Goal: Transaction & Acquisition: Purchase product/service

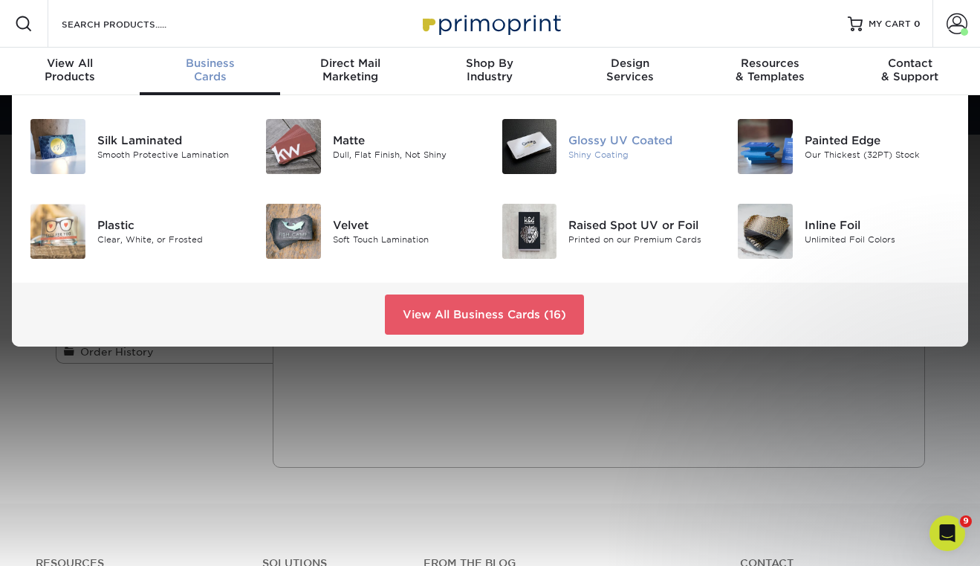
click at [522, 159] on img at bounding box center [529, 146] width 55 height 55
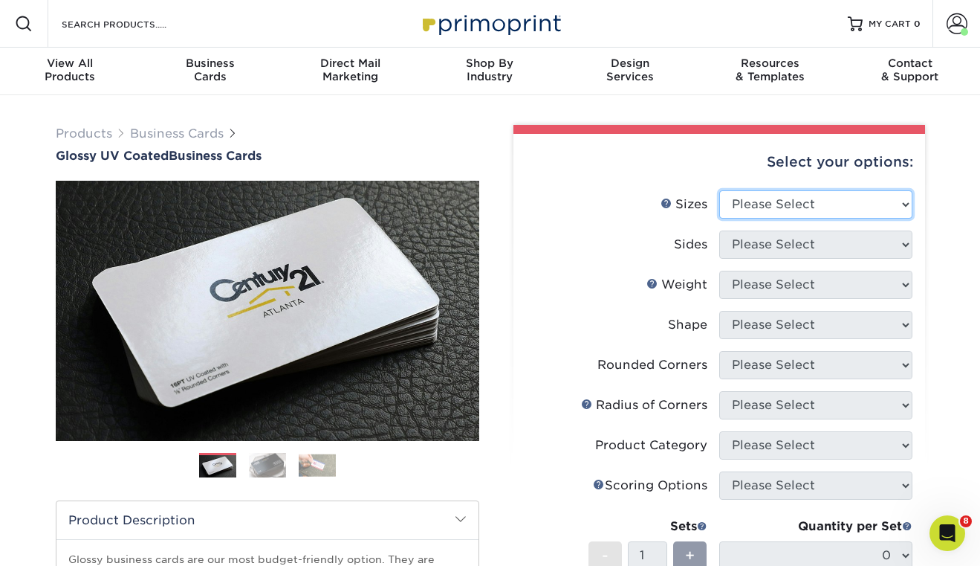
click at [739, 195] on select "Please Select 1.5" x 3.5" - Mini 1.75" x 3.5" - Mini 2" x 2" - Square 2" x 3" -…" at bounding box center [815, 204] width 193 height 28
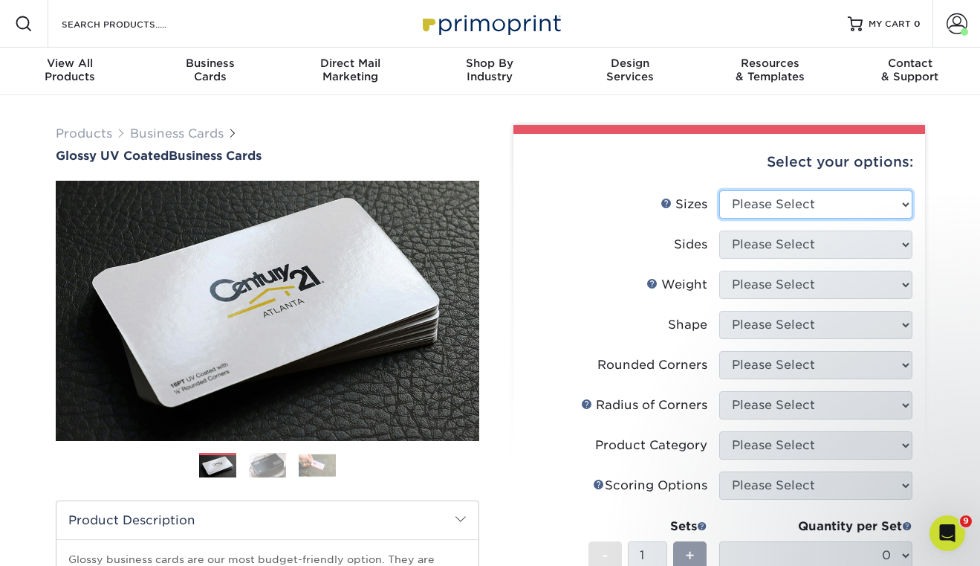
select select "2.00x3.50"
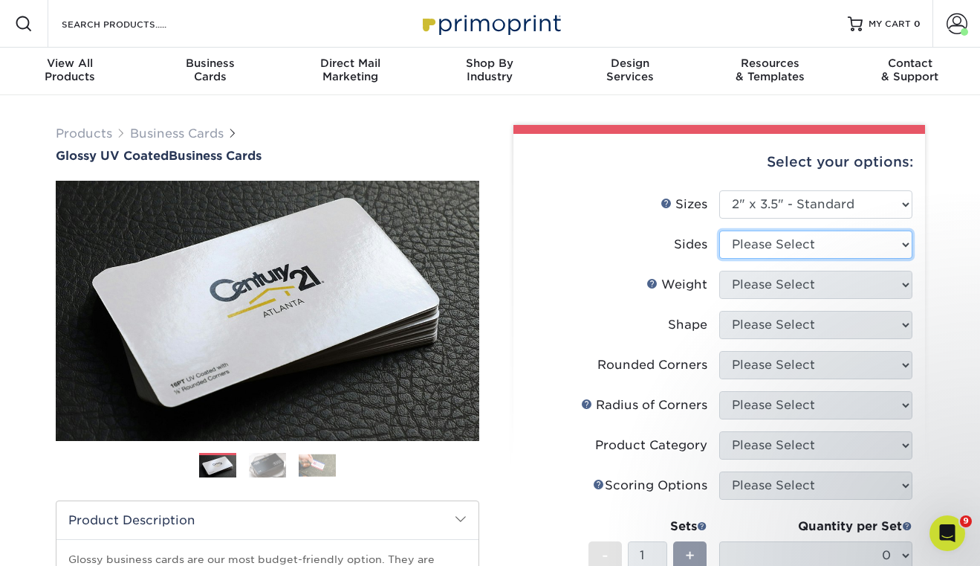
click at [763, 242] on select "Please Select Print Both Sides Print Front Only" at bounding box center [815, 244] width 193 height 28
select select "13abbda7-1d64-4f25-8bb2-c179b224825d"
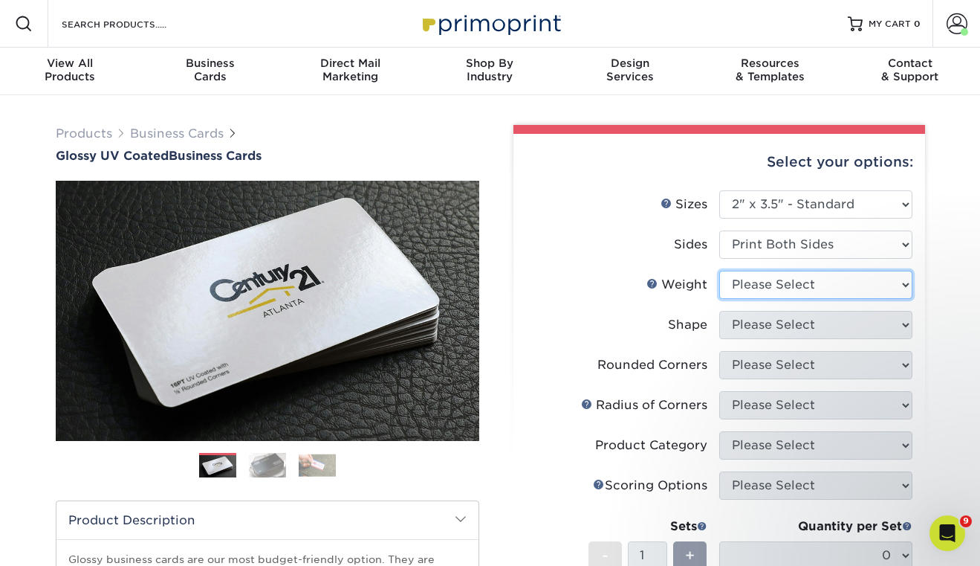
click at [762, 278] on select "Please Select 16PT 14PT" at bounding box center [815, 285] width 193 height 28
select select "16PT"
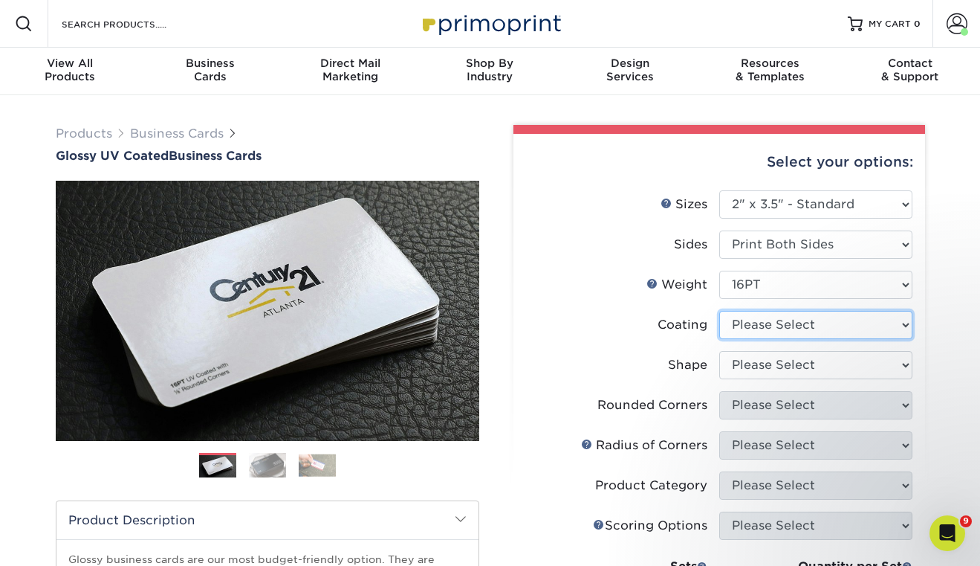
click at [775, 324] on select at bounding box center [815, 325] width 193 height 28
select select "1e8116af-acfc-44b1-83dc-8181aa338834"
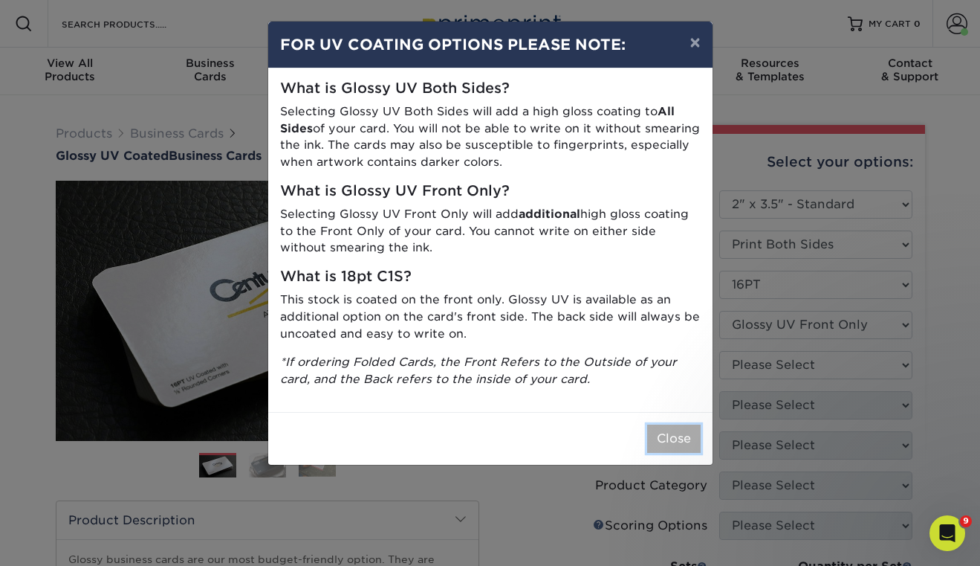
click at [675, 444] on button "Close" at bounding box center [674, 438] width 54 height 28
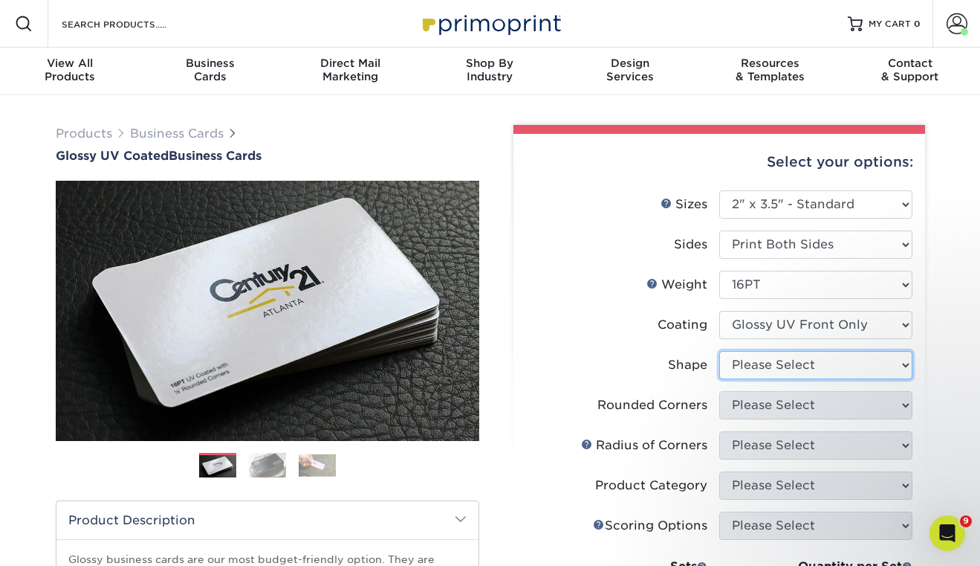
click at [777, 365] on select "Please Select Standard" at bounding box center [815, 365] width 193 height 28
select select "standard"
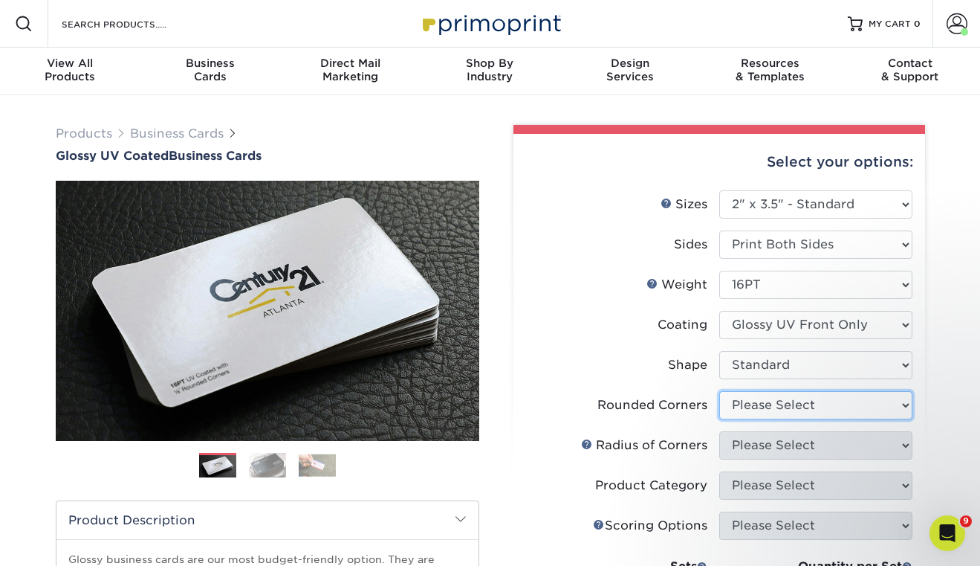
click at [784, 398] on select "Please Select Yes - Round 2 Corners Yes - Round 4 Corners No" at bounding box center [815, 405] width 193 height 28
select select "0"
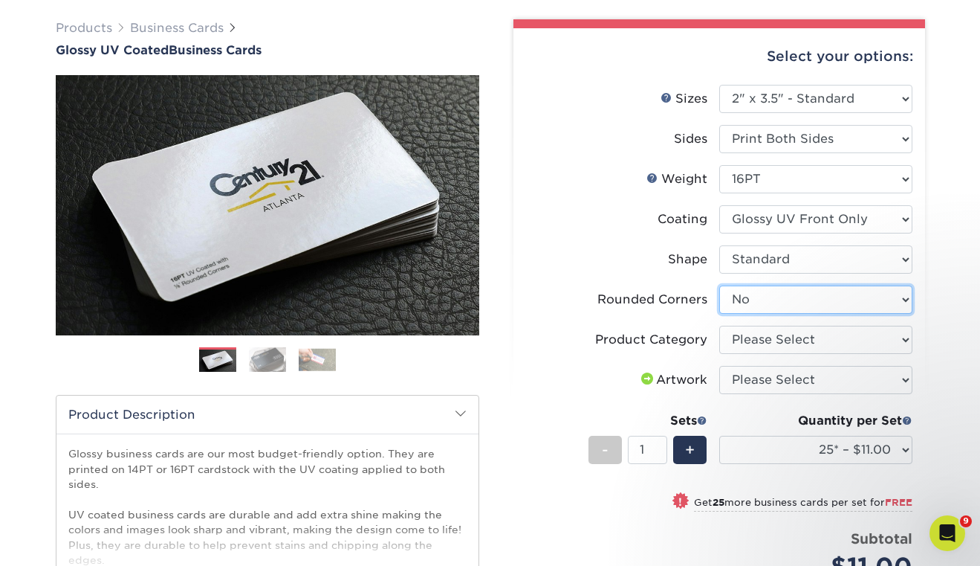
scroll to position [113, 0]
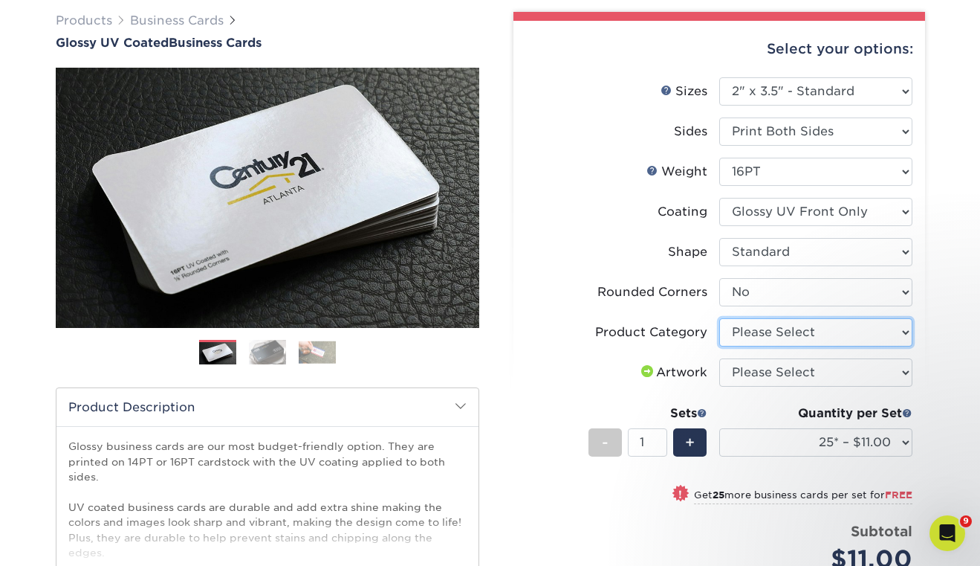
click at [775, 331] on select "Please Select Business Cards" at bounding box center [815, 332] width 193 height 28
select select "3b5148f1-0588-4f88-a218-97bcfdce65c1"
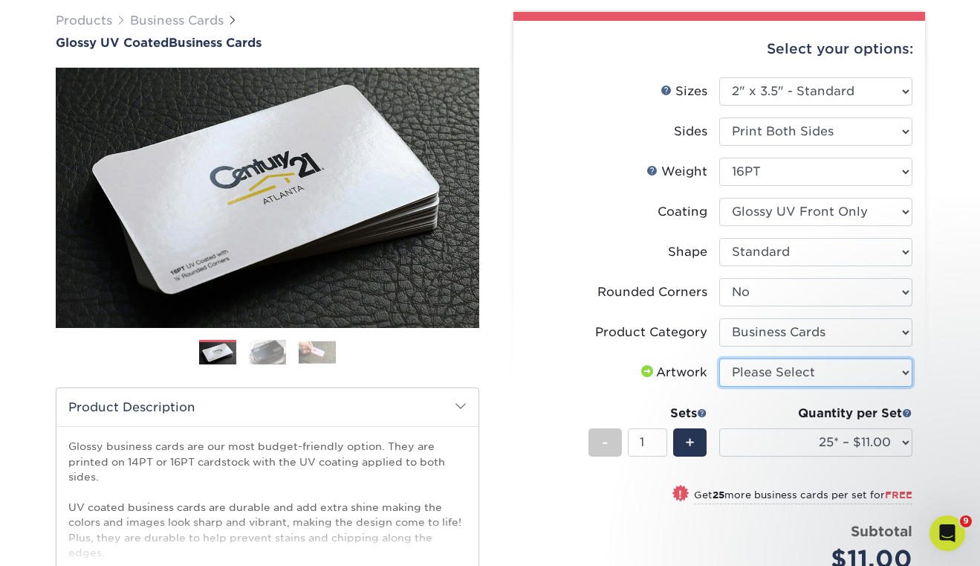
click at [774, 369] on select "Please Select I will upload files I need a design - $100" at bounding box center [815, 372] width 193 height 28
select select "upload"
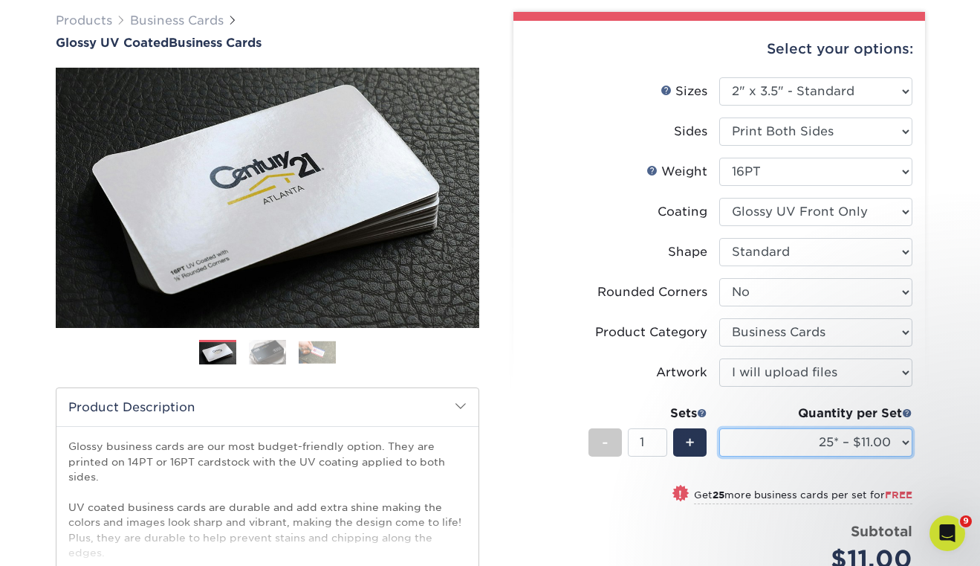
click at [894, 435] on select "25* – $11.00 50* – $11.00 100* – $11.00 250* – $20.00 500 – $39.00 1000 – $49.0…" at bounding box center [815, 442] width 193 height 28
select select "250* – $20.00"
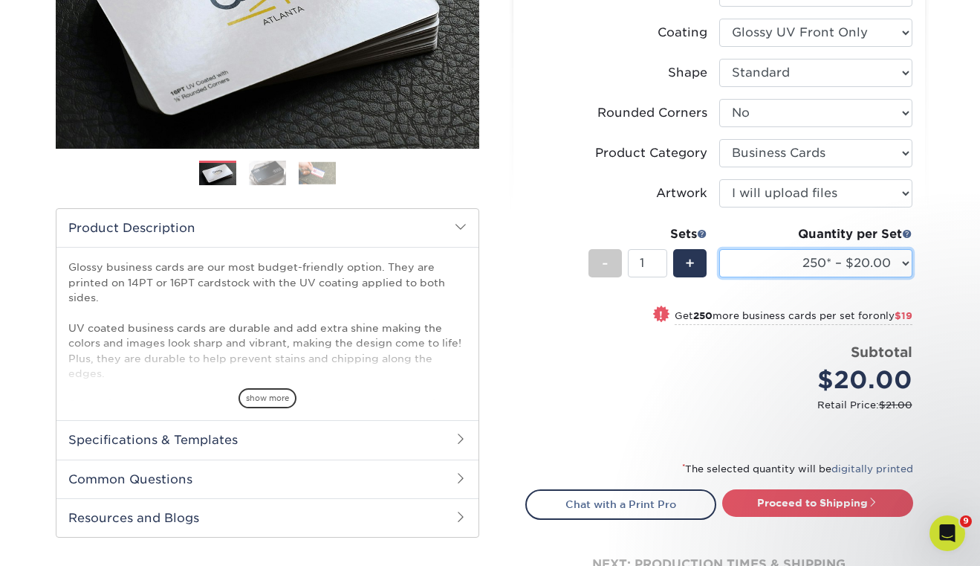
scroll to position [294, 0]
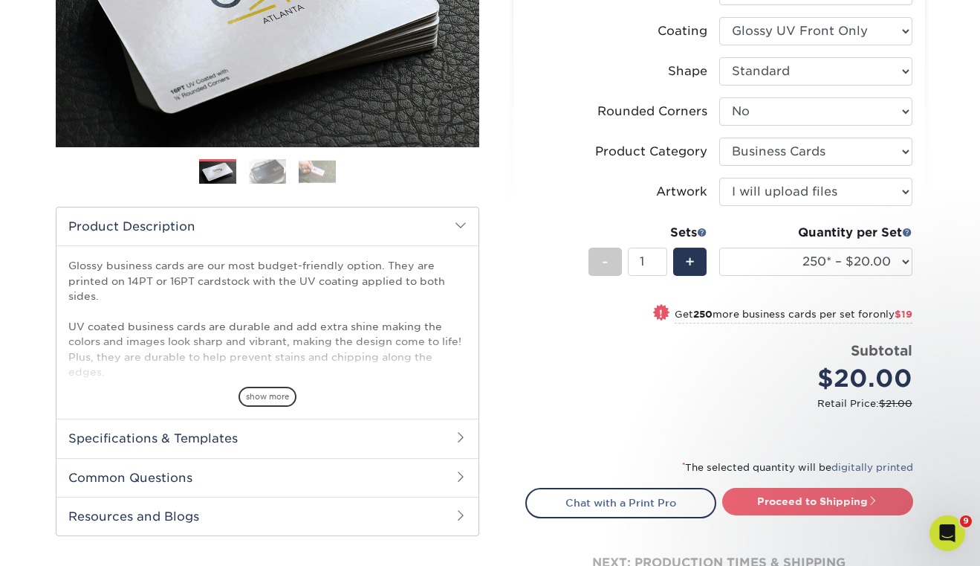
click at [860, 506] on link "Proceed to Shipping" at bounding box center [817, 500] width 191 height 27
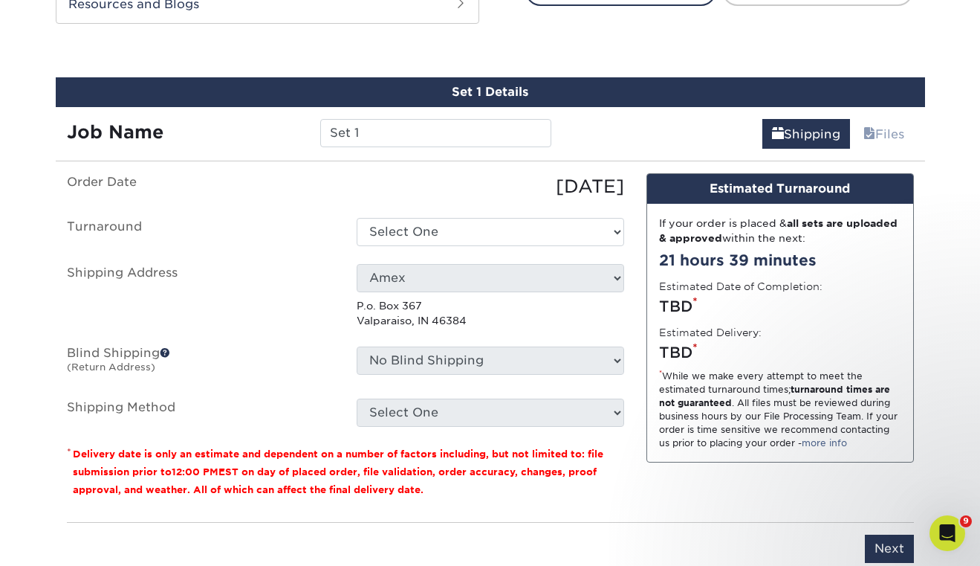
scroll to position [821, 0]
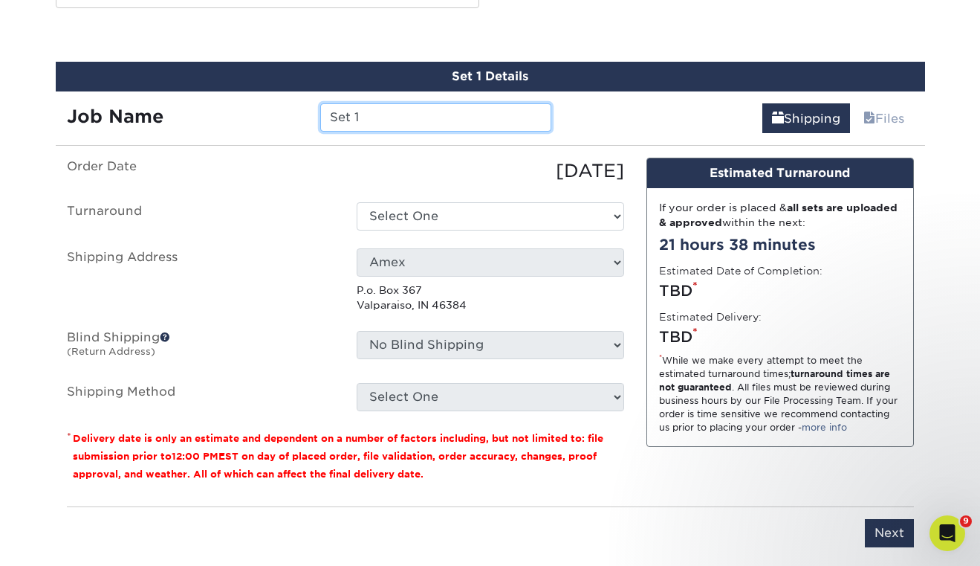
click at [410, 117] on input "Set 1" at bounding box center [435, 117] width 231 height 28
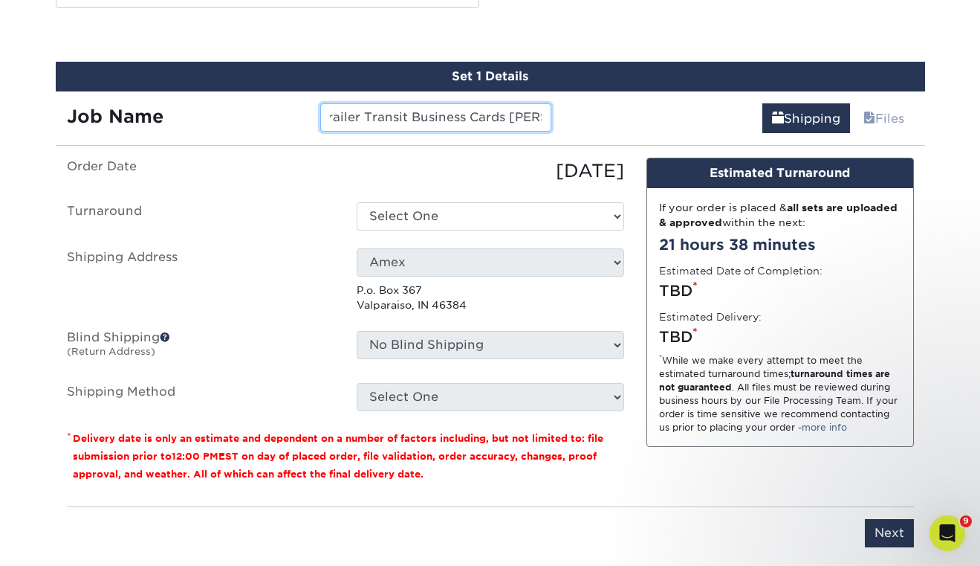
type input "Trailer Transit Business Cards [PERSON_NAME]"
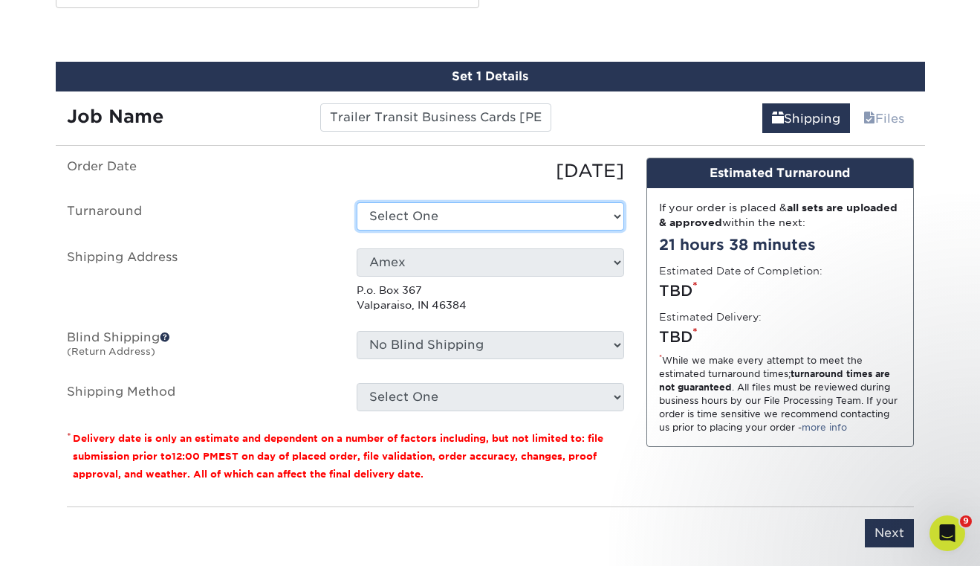
click at [600, 221] on select "Select One 2-4 Business Days 2 Day Next Business Day" at bounding box center [491, 216] width 268 height 28
select select "198971fb-b0f2-4966-ba3b-178a1197b453"
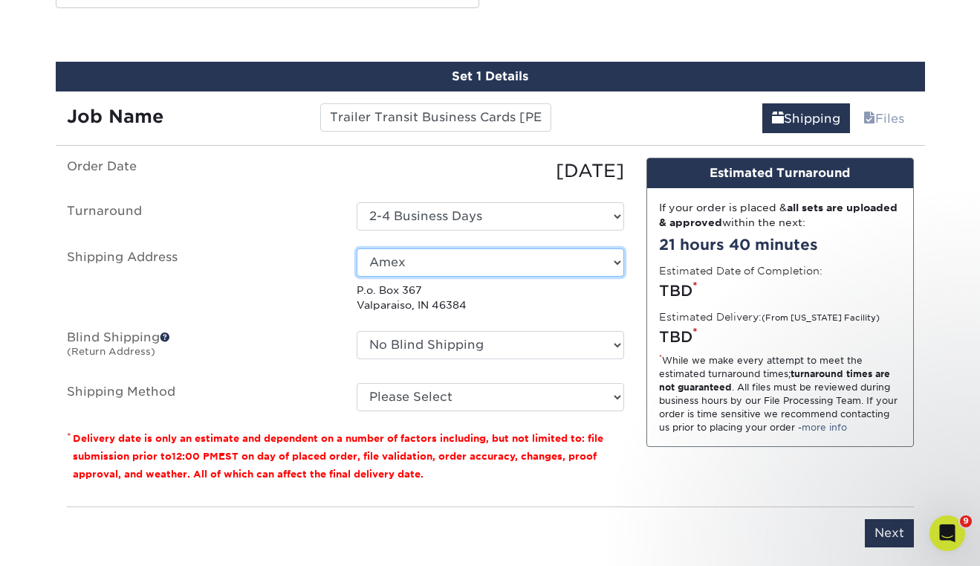
click at [609, 260] on select "Select One Amex Awards America Blastcamp Catherine's Bridal Boutique Chris' Hou…" at bounding box center [491, 262] width 268 height 28
select select "56052"
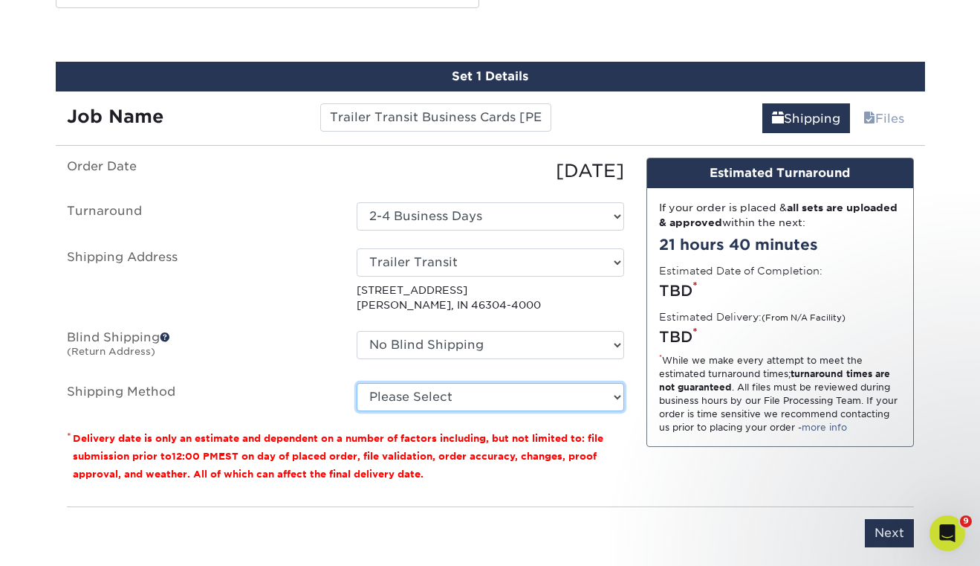
click at [421, 395] on select "Please Select UPS Ground (+$6.72) UPS 3 Day Select (+$16.92) UPS 2nd Day Air (+…" at bounding box center [491, 397] width 268 height 28
select select "03"
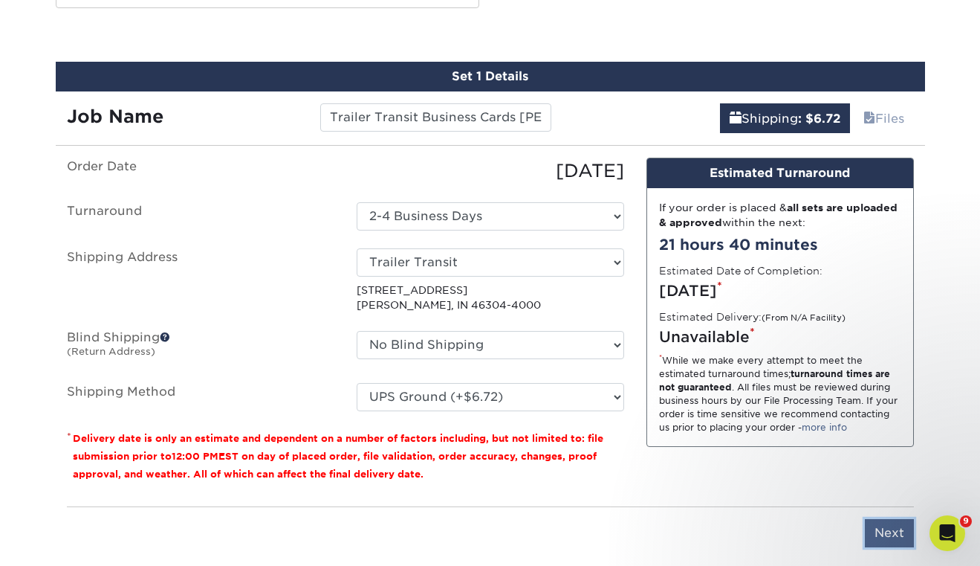
click at [898, 531] on input "Next" at bounding box center [889, 533] width 49 height 28
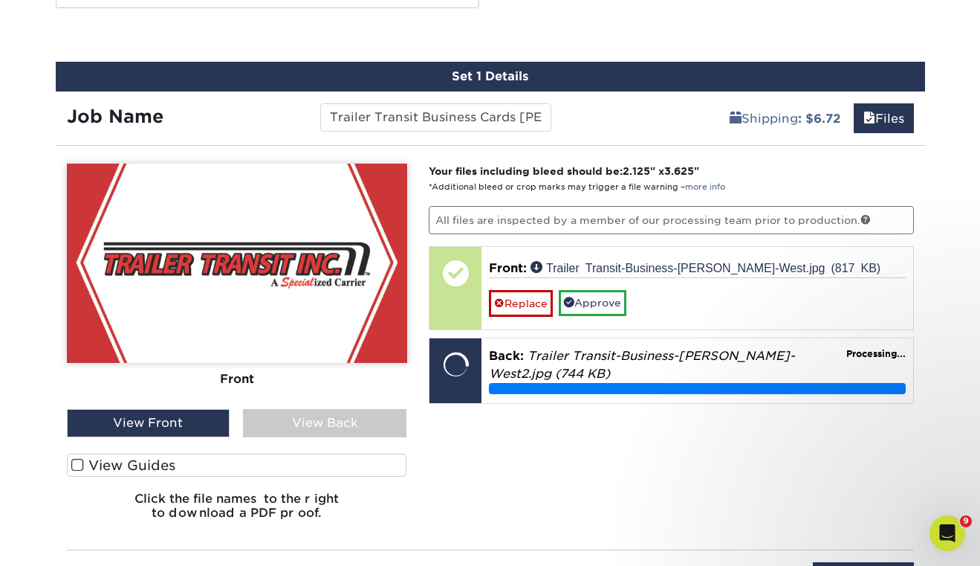
click at [371, 467] on label "View Guides" at bounding box center [237, 464] width 340 height 23
click at [0, 0] on input "View Guides" at bounding box center [0, 0] width 0 height 0
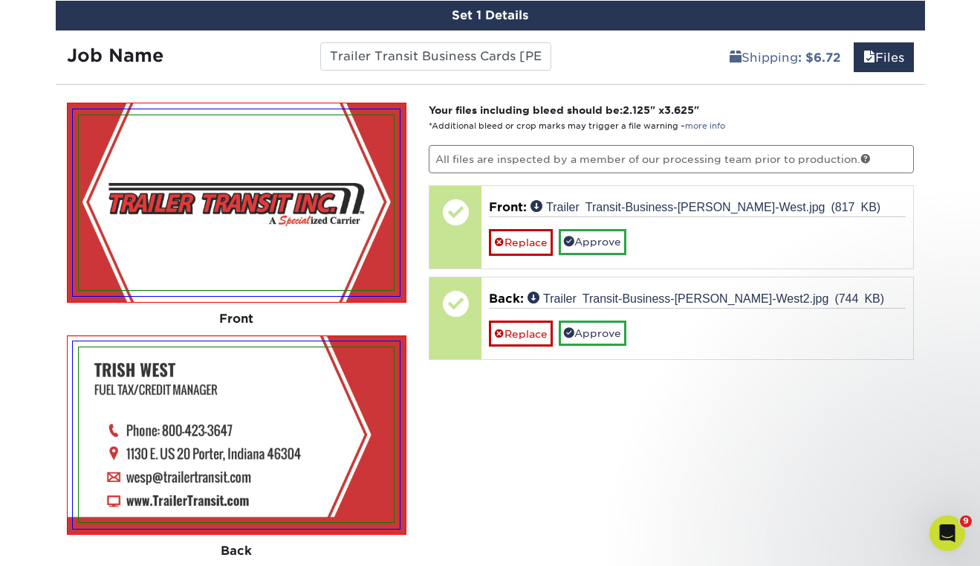
scroll to position [886, 0]
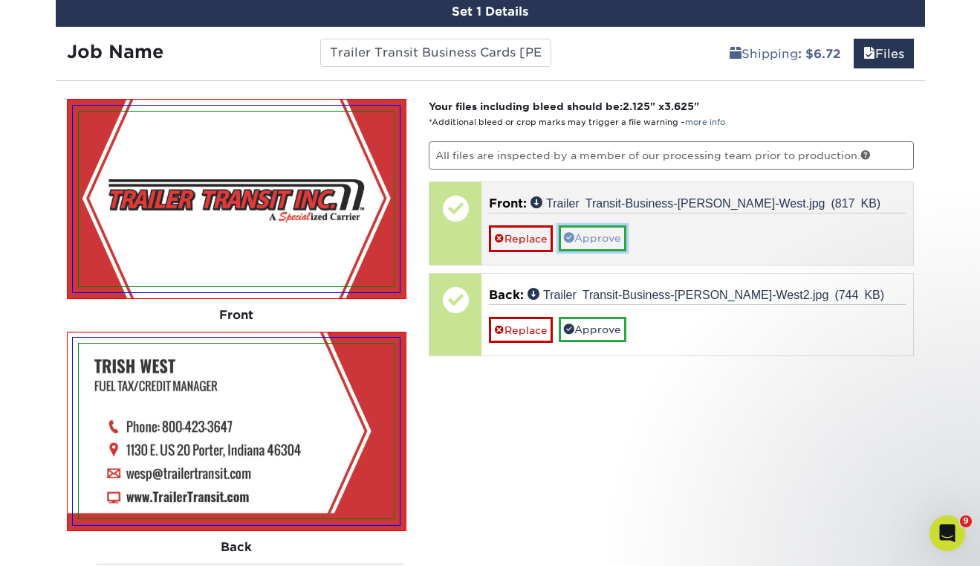
click at [603, 233] on link "Approve" at bounding box center [593, 237] width 68 height 25
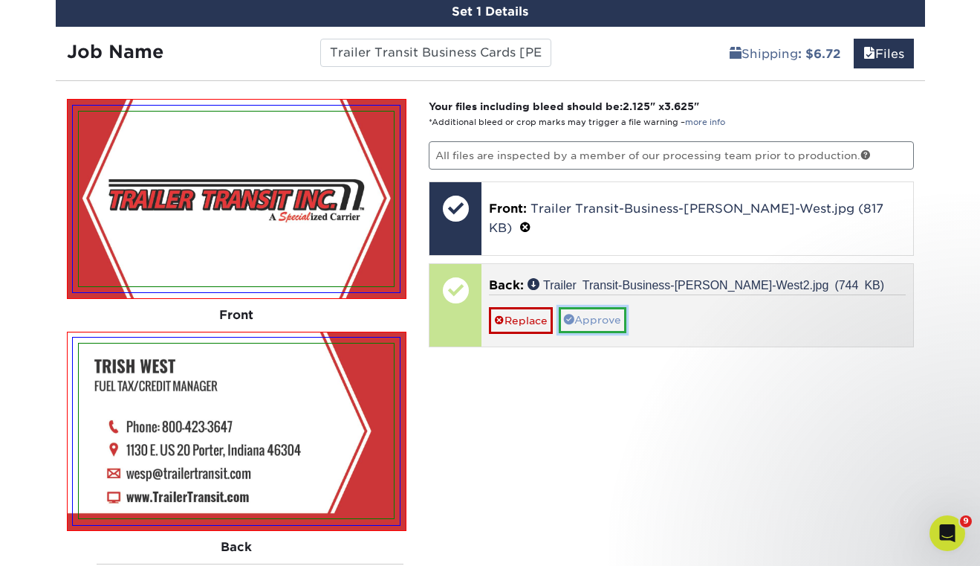
click at [600, 307] on link "Approve" at bounding box center [593, 319] width 68 height 25
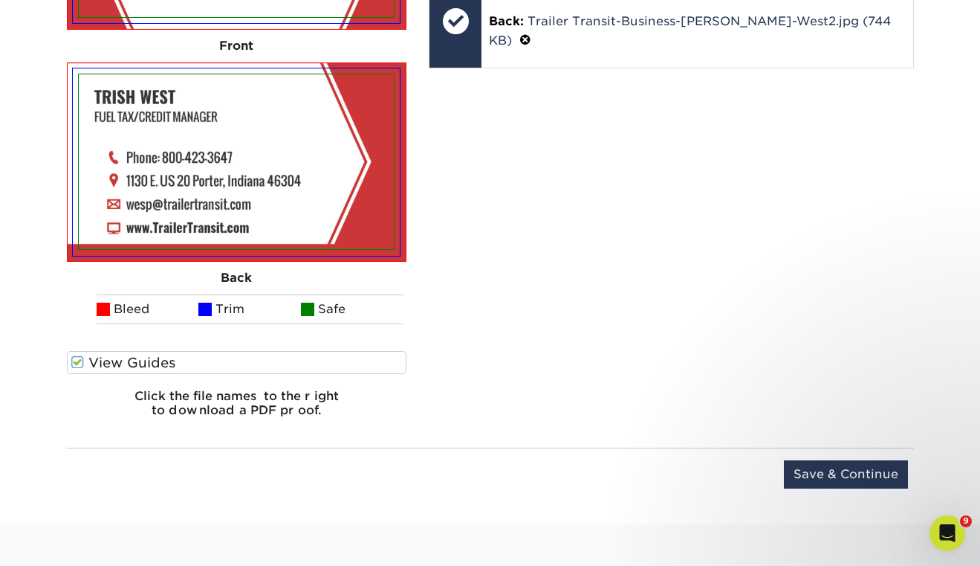
scroll to position [1164, 0]
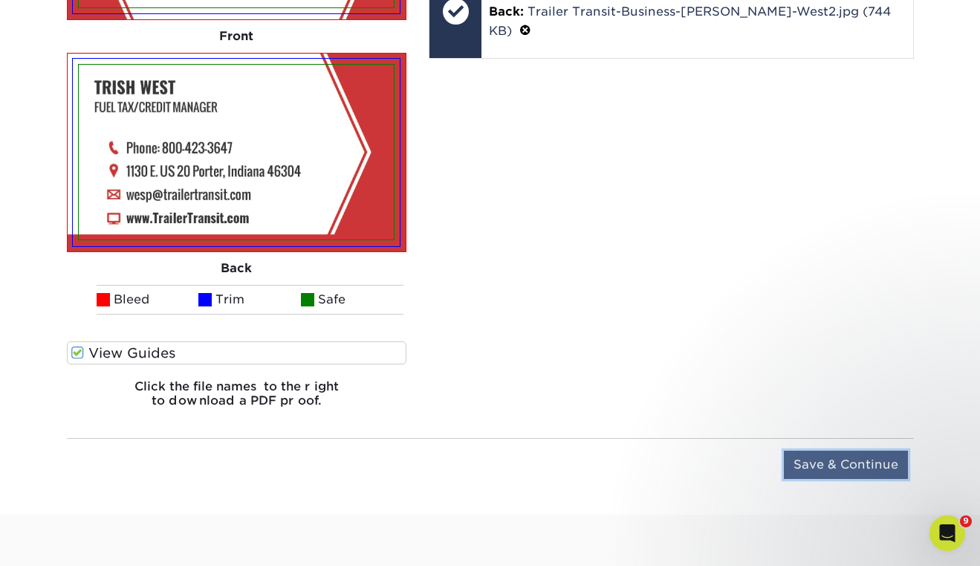
click at [827, 464] on input "Save & Continue" at bounding box center [846, 464] width 124 height 28
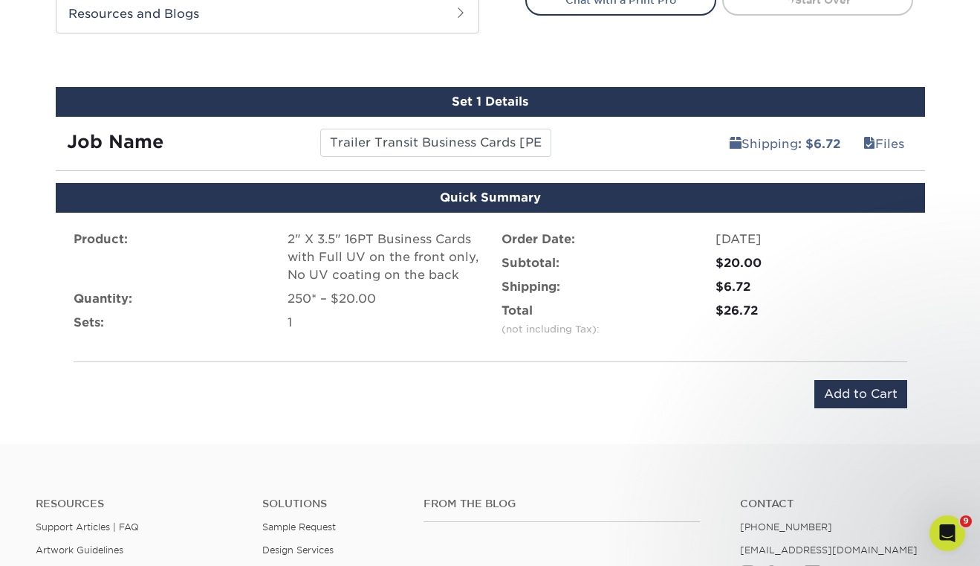
scroll to position [794, 0]
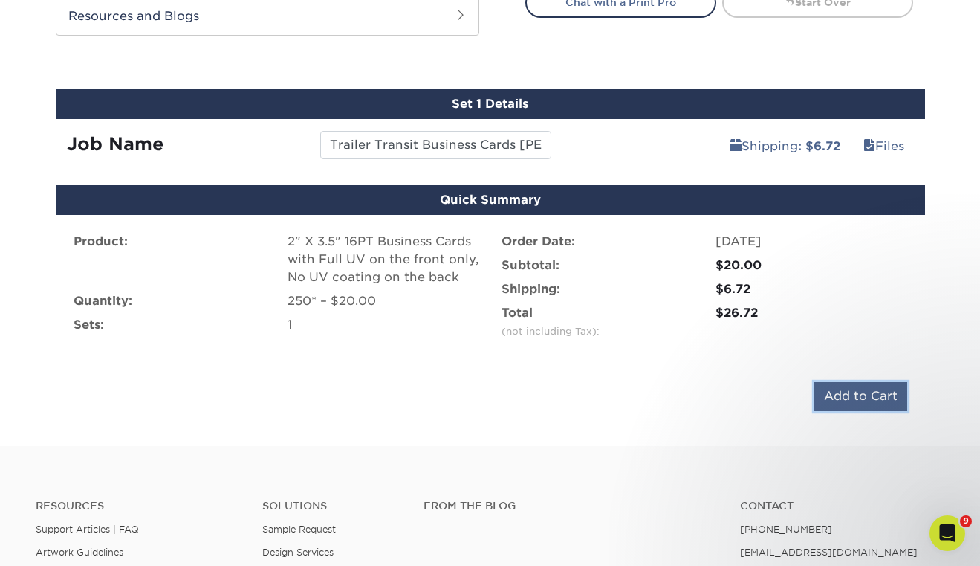
click at [835, 395] on input "Add to Cart" at bounding box center [860, 396] width 93 height 28
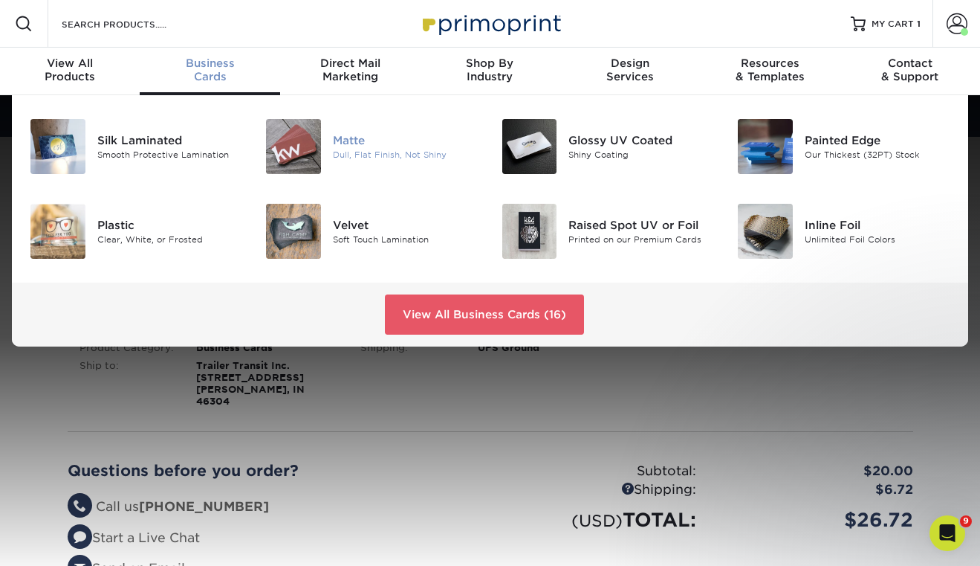
click at [307, 141] on img at bounding box center [293, 146] width 55 height 55
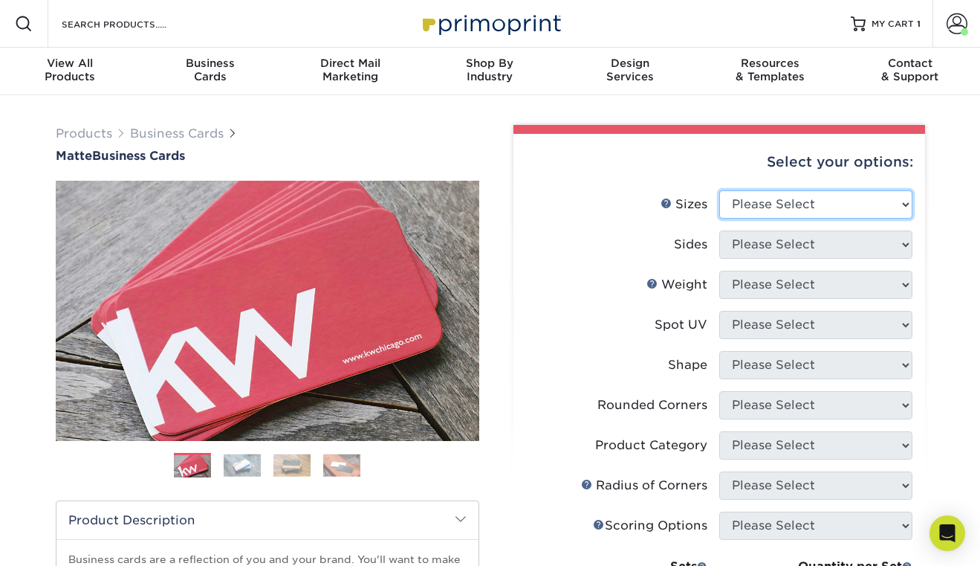
click at [798, 204] on select "Please Select 1.5" x 3.5" - Mini 1.75" x 3.5" - Mini 2" x 2" - Square 2" x 3" -…" at bounding box center [815, 204] width 193 height 28
select select "2.00x3.50"
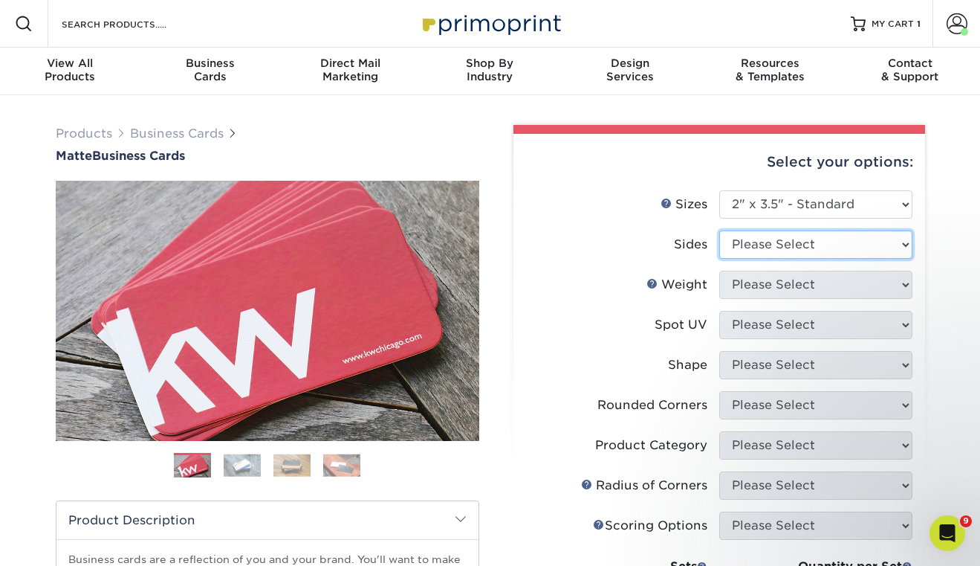
click at [782, 247] on select "Please Select Print Both Sides Print Front Only" at bounding box center [815, 244] width 193 height 28
select select "13abbda7-1d64-4f25-8bb2-c179b224825d"
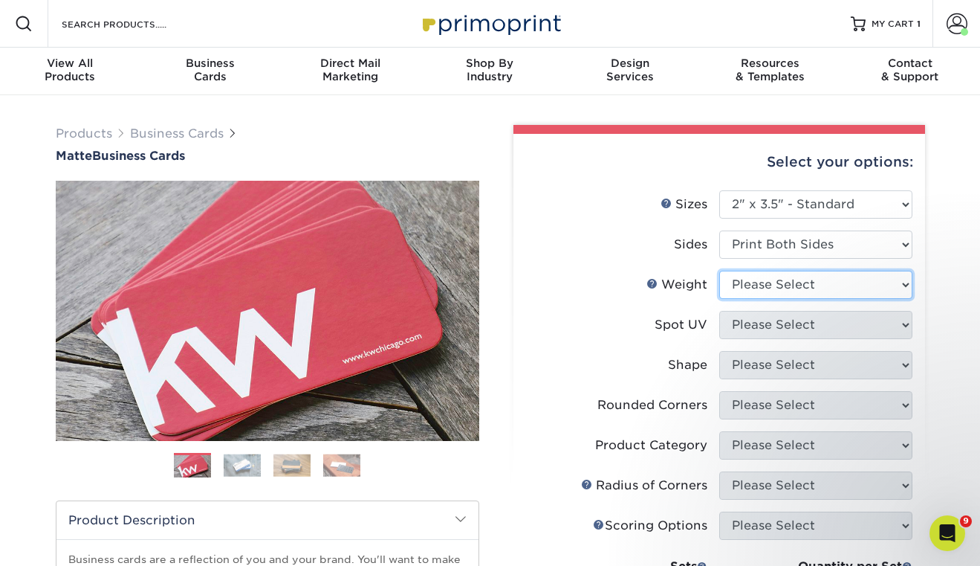
click at [785, 280] on select "Please Select 16PT 14PT" at bounding box center [815, 285] width 193 height 28
select select "16PT"
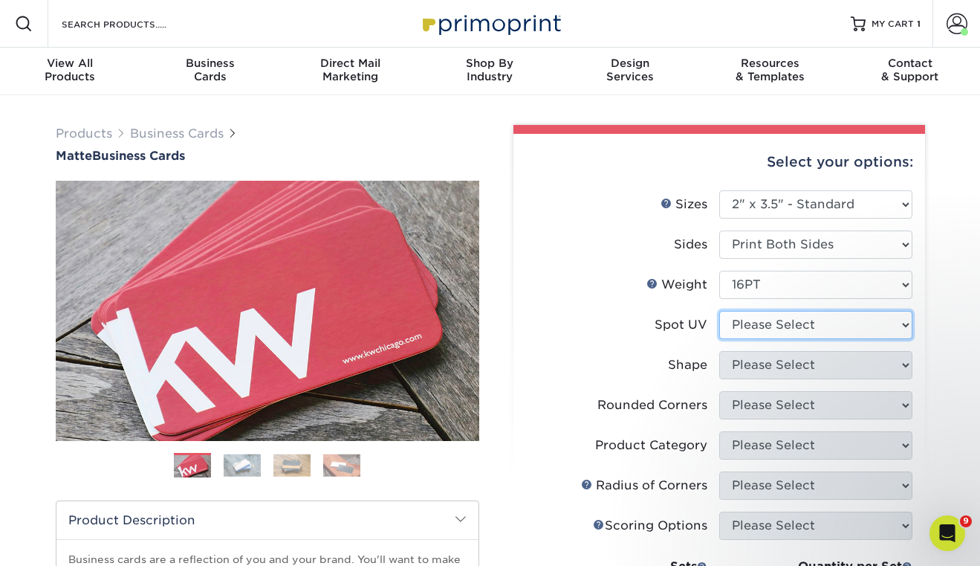
click at [786, 328] on select "Please Select No Spot UV Front and Back (Both Sides) Front Only Back Only" at bounding box center [815, 325] width 193 height 28
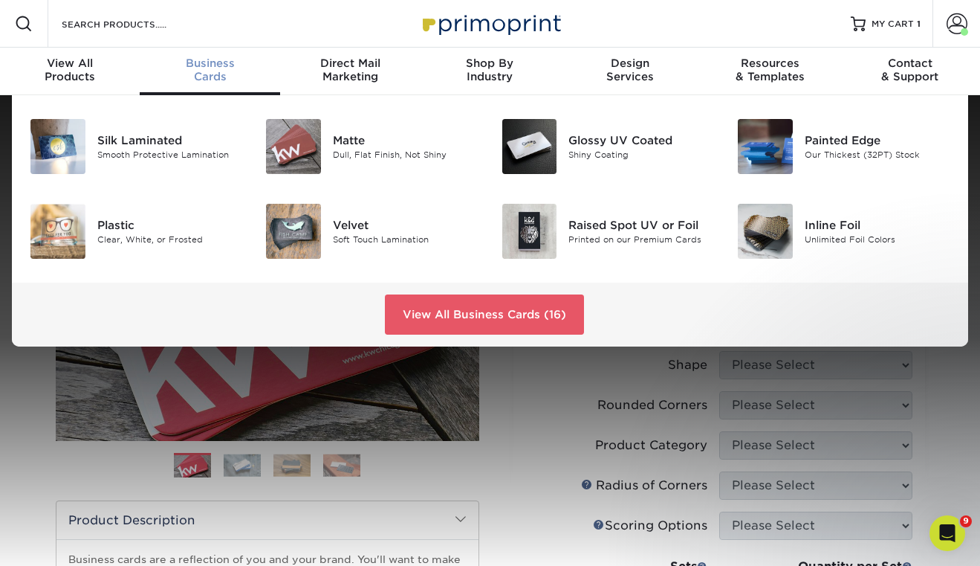
click at [203, 65] on span "Business" at bounding box center [210, 62] width 140 height 13
click at [524, 145] on img at bounding box center [529, 146] width 55 height 55
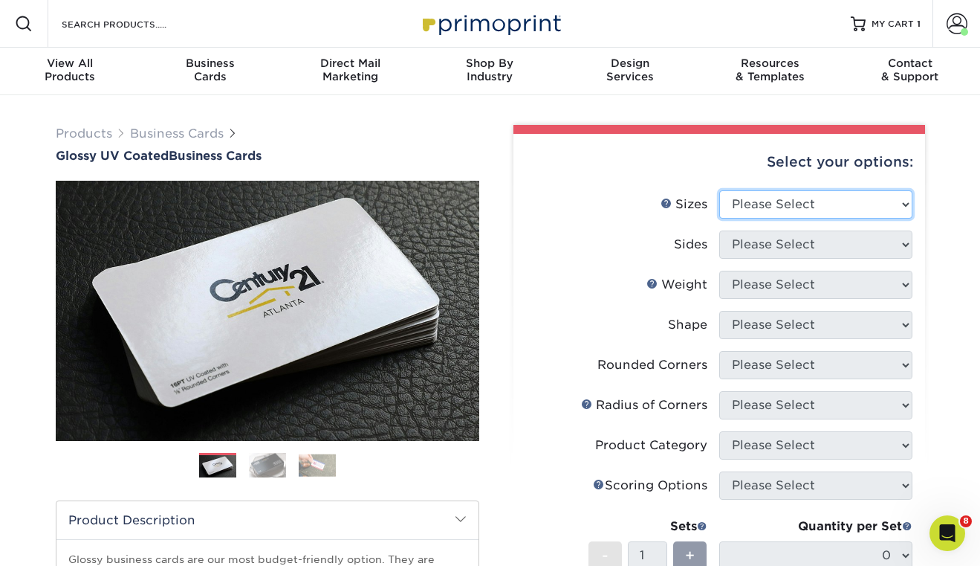
click at [821, 198] on select "Please Select 1.5" x 3.5" - Mini 1.75" x 3.5" - Mini 2" x 2" - Square 2" x 3" -…" at bounding box center [815, 204] width 193 height 28
select select "2.00x3.50"
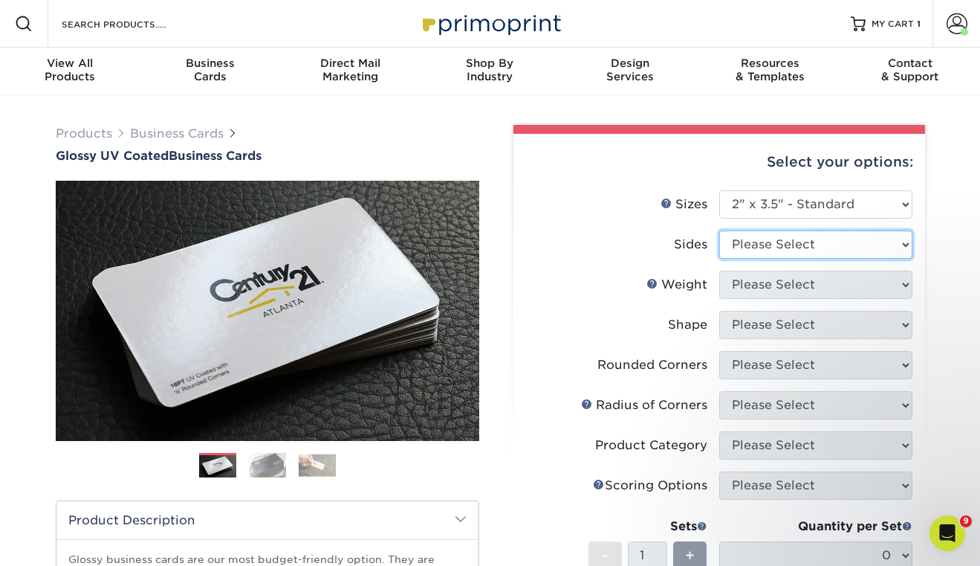
click at [789, 247] on select "Please Select Print Both Sides Print Front Only" at bounding box center [815, 244] width 193 height 28
select select "13abbda7-1d64-4f25-8bb2-c179b224825d"
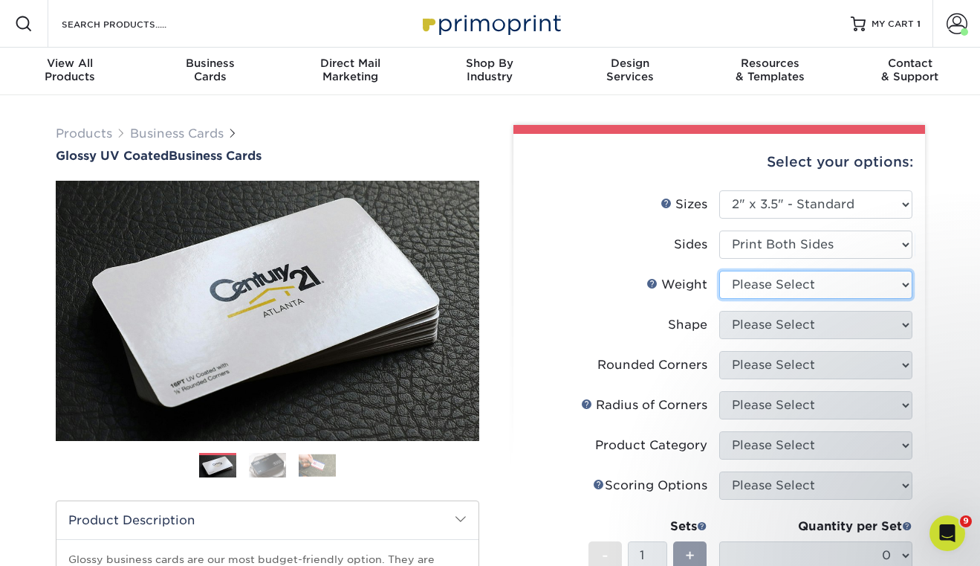
click at [783, 279] on select "Please Select 16PT 14PT" at bounding box center [815, 285] width 193 height 28
select select "16PT"
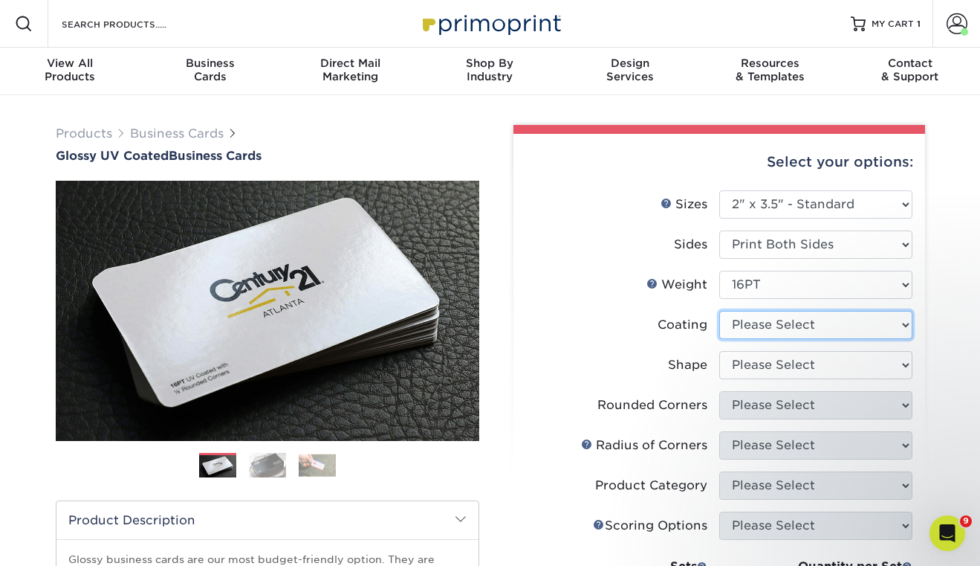
click at [783, 323] on select at bounding box center [815, 325] width 193 height 28
select select "1e8116af-acfc-44b1-83dc-8181aa338834"
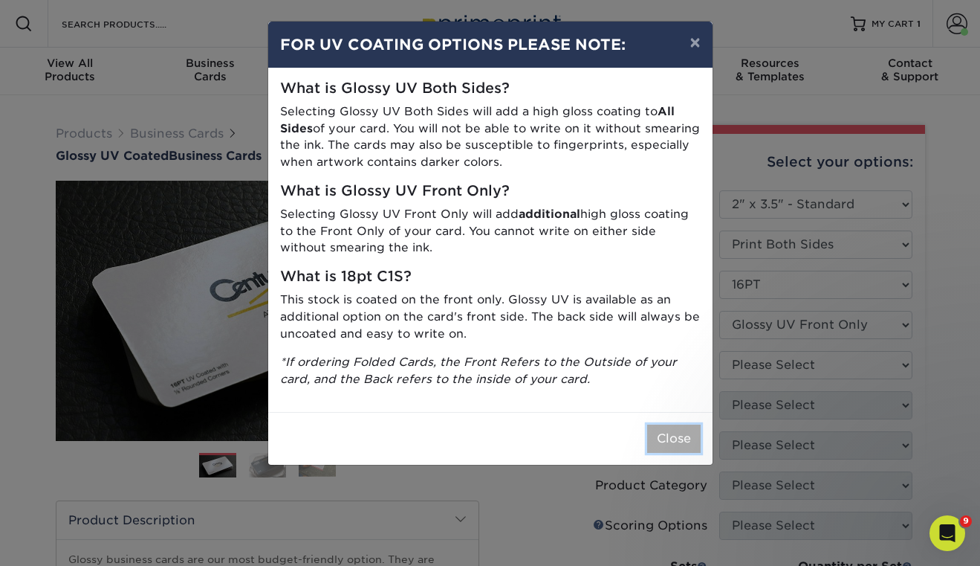
click at [679, 444] on button "Close" at bounding box center [674, 438] width 54 height 28
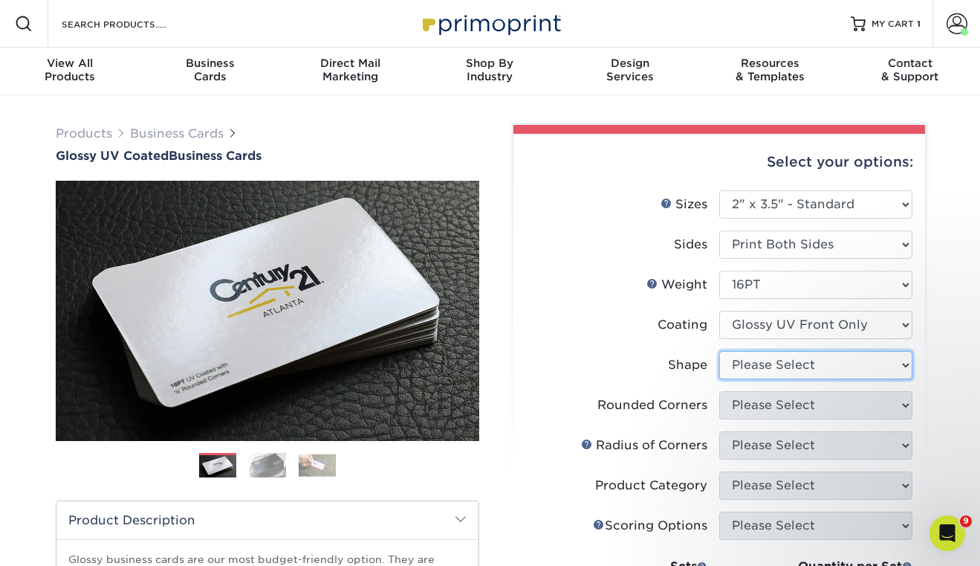
click at [791, 361] on select "Please Select Standard" at bounding box center [815, 365] width 193 height 28
select select "standard"
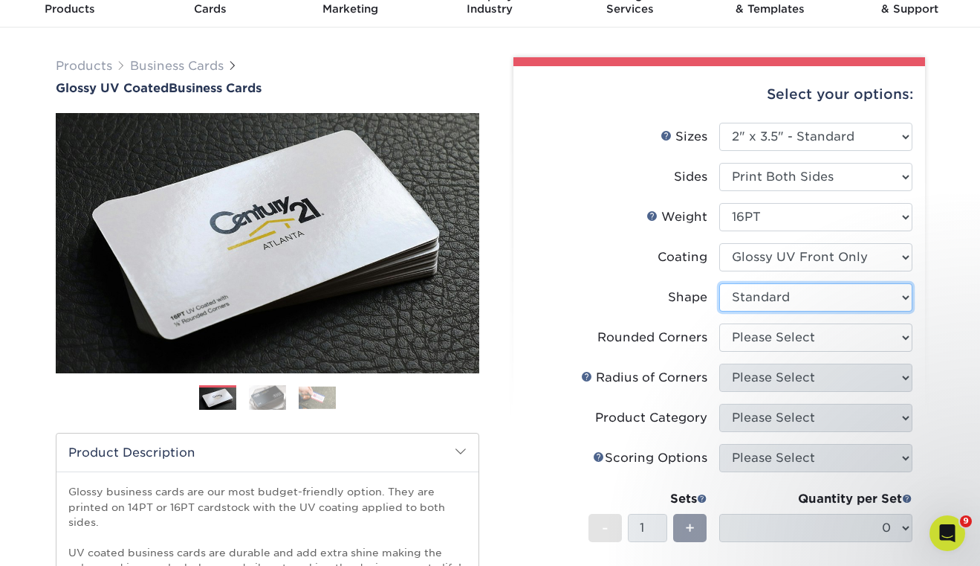
scroll to position [70, 0]
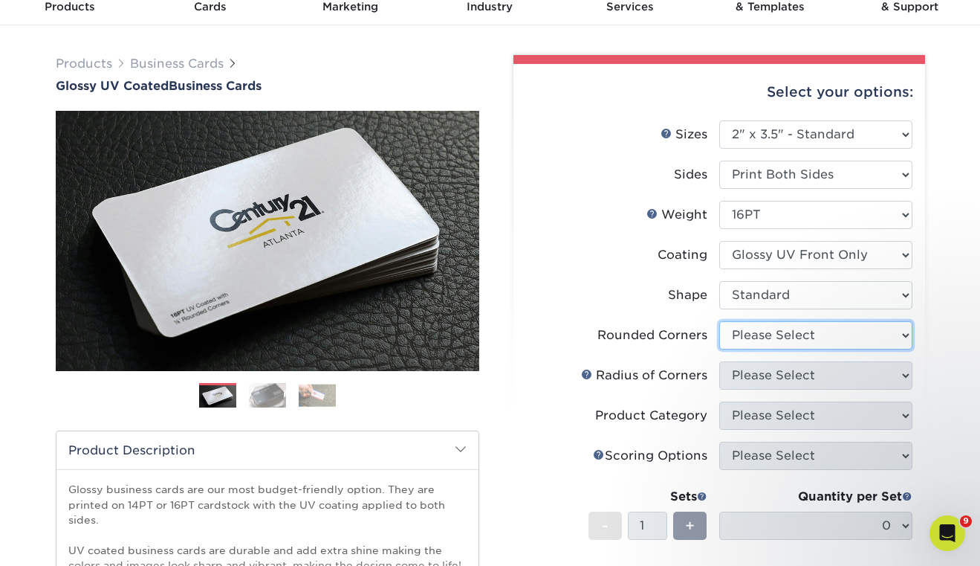
click at [784, 340] on select "Please Select Yes - Round 2 Corners Yes - Round 4 Corners No" at bounding box center [815, 335] width 193 height 28
select select "0"
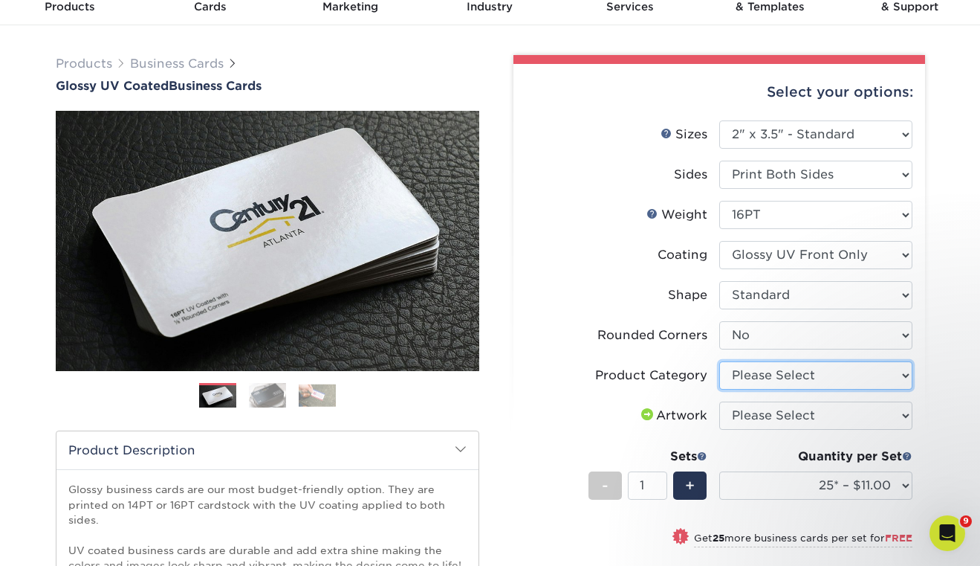
click at [753, 375] on select "Please Select Business Cards" at bounding box center [815, 375] width 193 height 28
select select "3b5148f1-0588-4f88-a218-97bcfdce65c1"
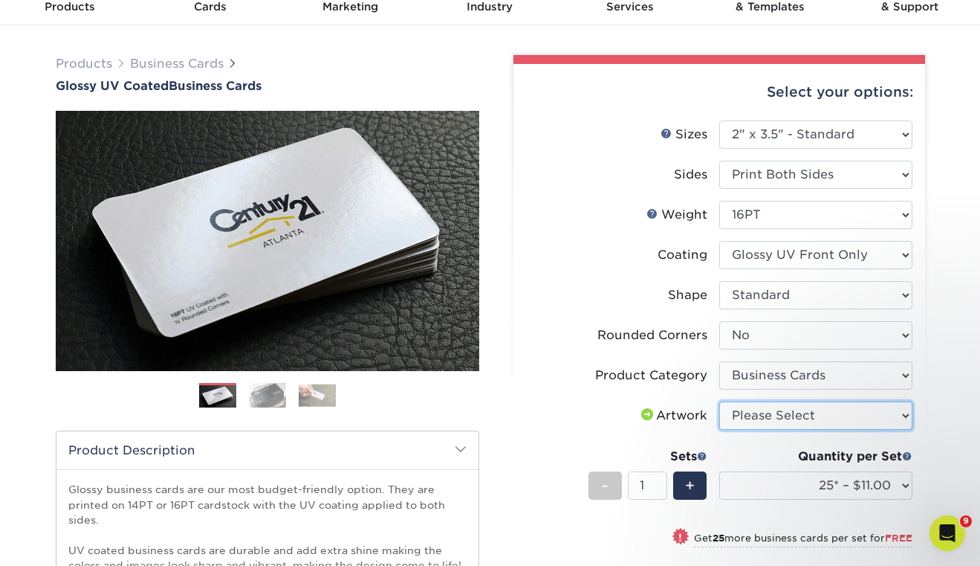
click at [756, 413] on select "Please Select I will upload files I need a design - $100" at bounding box center [815, 415] width 193 height 28
select select "upload"
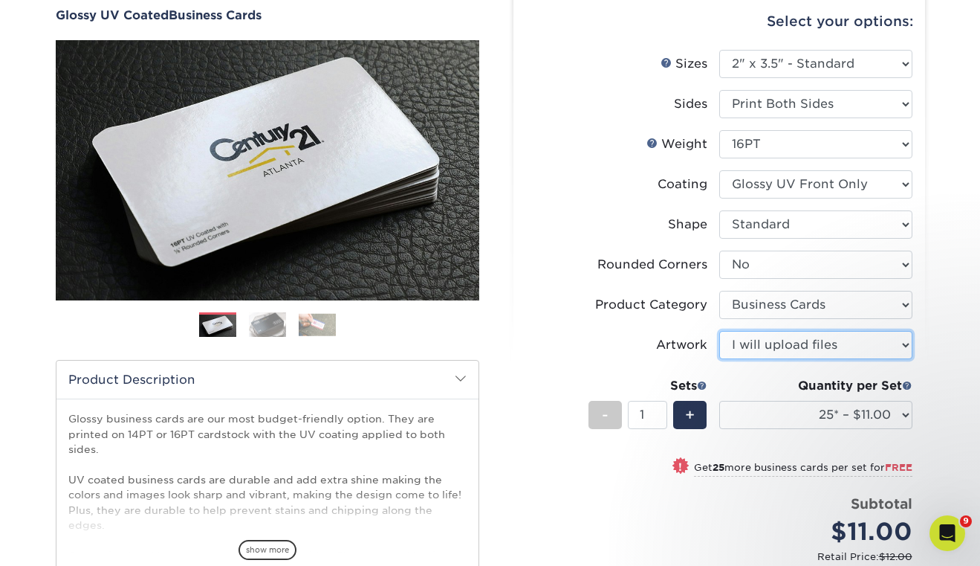
scroll to position [161, 0]
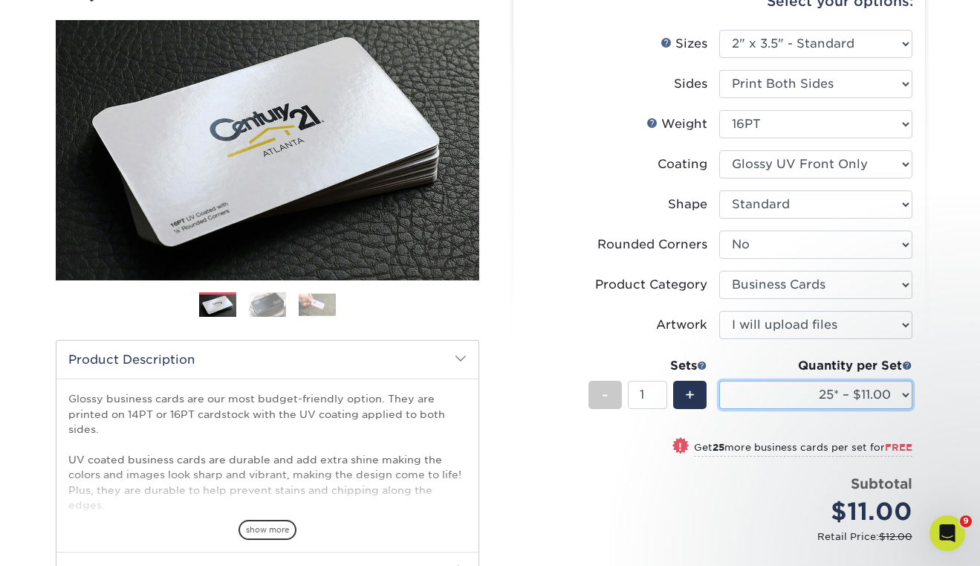
click at [854, 392] on select "25* – $11.00 50* – $11.00 100* – $11.00 250* – $20.00 500 – $39.00 1000 – $49.0…" at bounding box center [815, 394] width 193 height 28
select select "500 – $39.00"
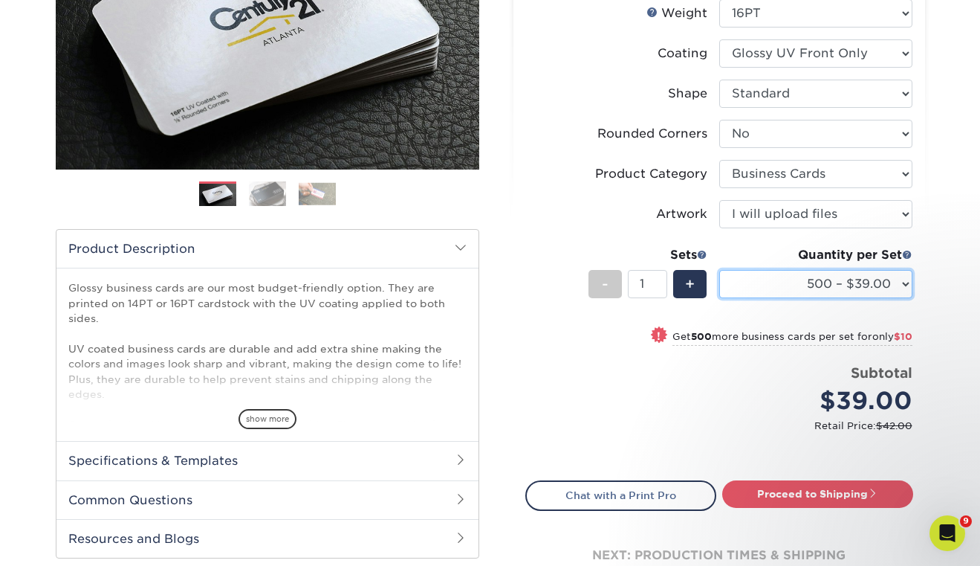
scroll to position [279, 0]
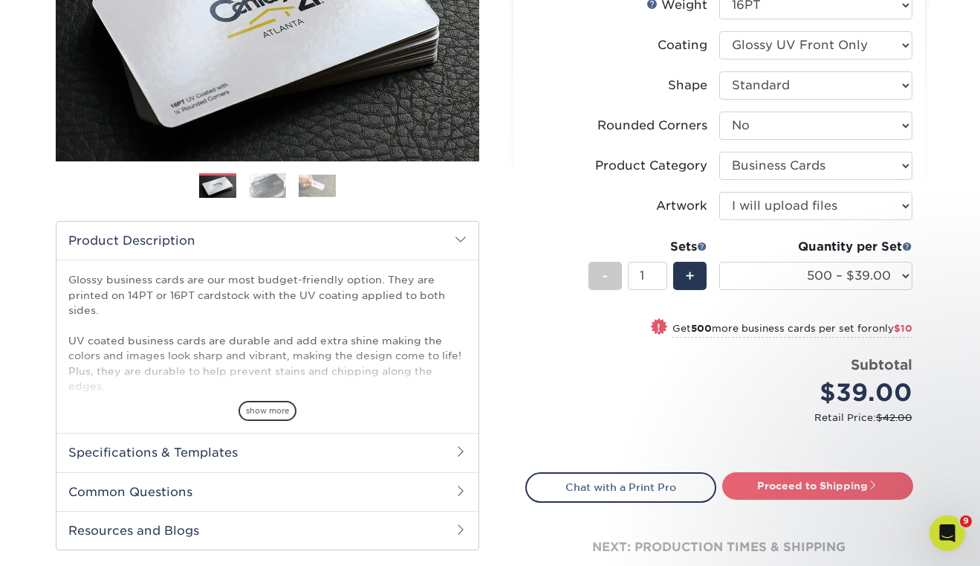
click at [779, 482] on link "Proceed to Shipping" at bounding box center [817, 485] width 191 height 27
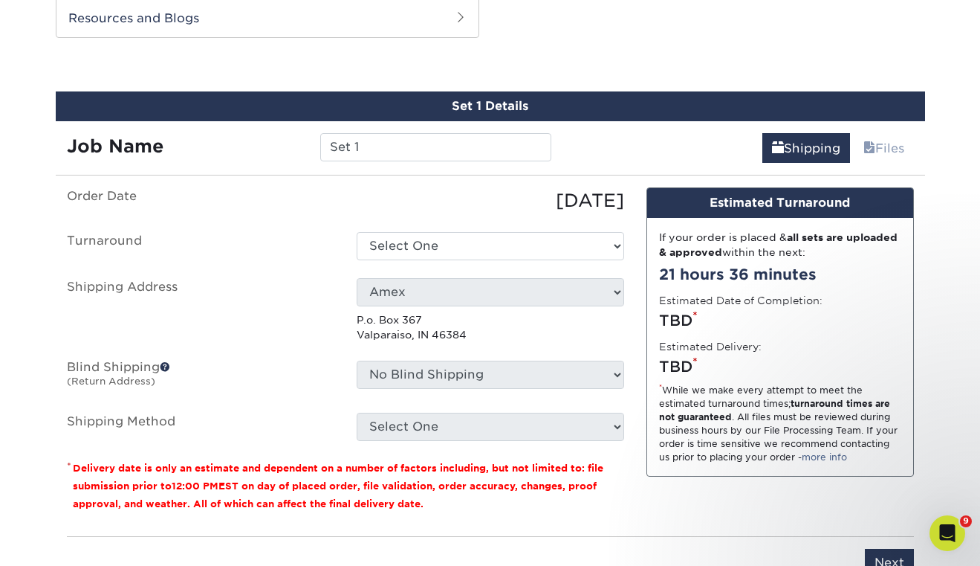
scroll to position [791, 0]
click at [357, 149] on input "Set 1" at bounding box center [435, 147] width 231 height 28
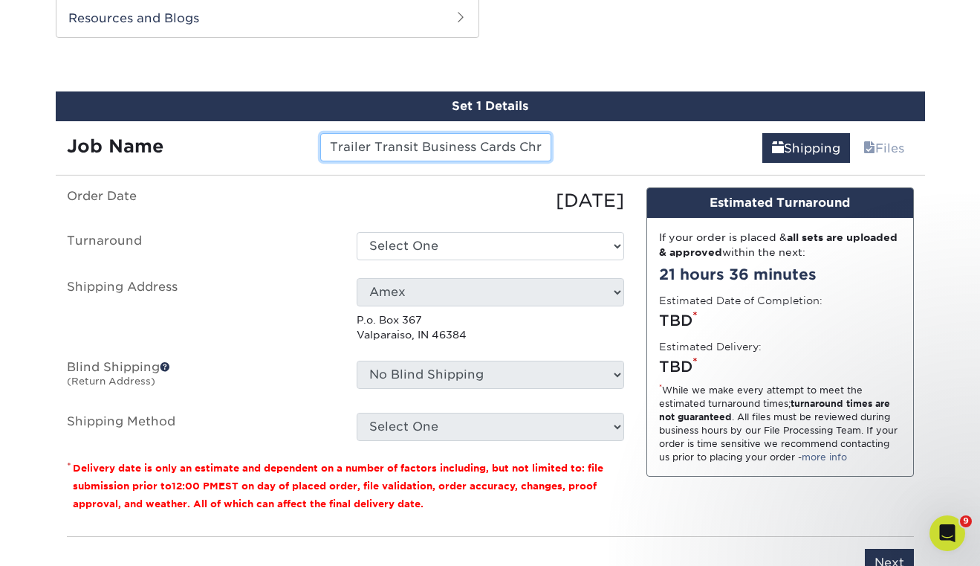
scroll to position [0, 8]
type input "Trailer Transit Business Cards Chris"
click at [304, 217] on ul "Order Date 08/26/2025 Turnaround Select One 2-4 Business Days 2 Day Next Busine…" at bounding box center [345, 313] width 557 height 253
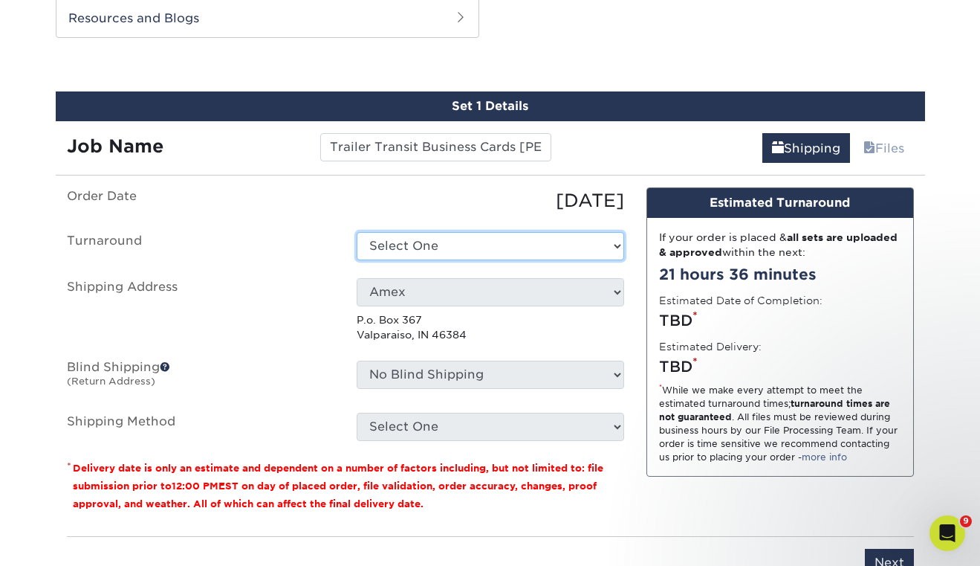
click at [467, 243] on select "Select One 2-4 Business Days 2 Day Next Business Day" at bounding box center [491, 246] width 268 height 28
select select "f46196aa-5fb0-47d8-8df5-cbf0064acc97"
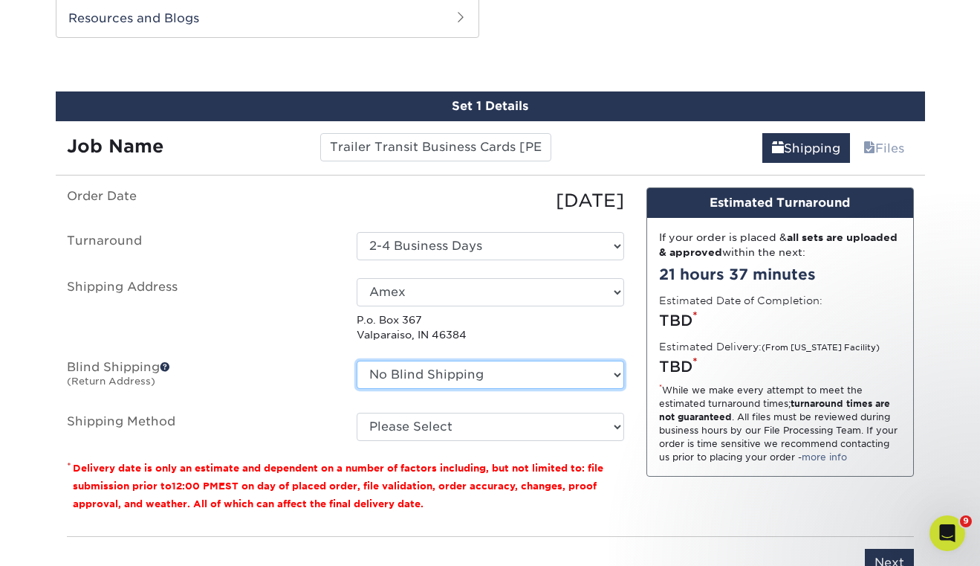
click at [409, 366] on select "No Blind Shipping Amex Awards America Blastcamp Catherine's Bridal Boutique Chr…" at bounding box center [491, 374] width 268 height 28
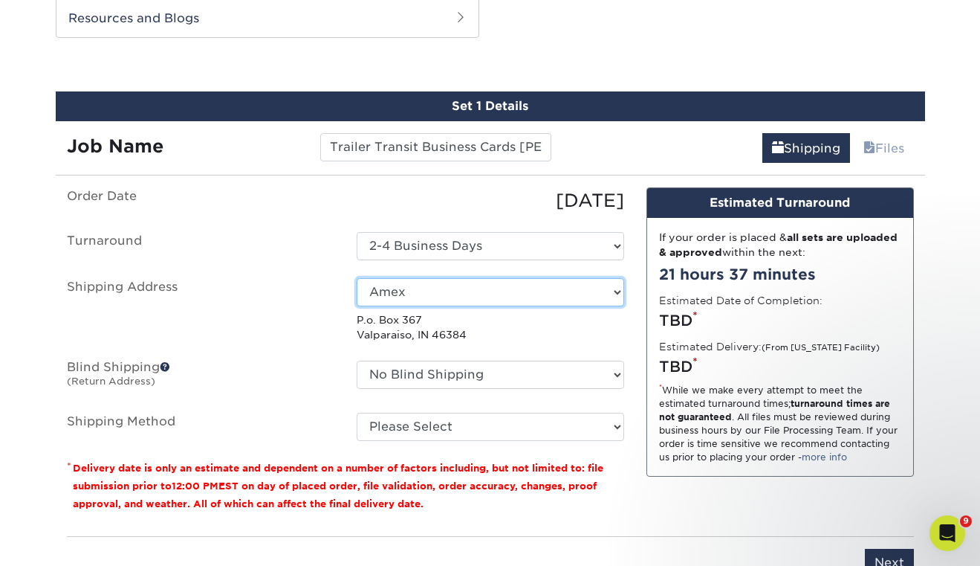
click at [433, 289] on select "Select One Amex Awards America Blastcamp Catherine's Bridal Boutique Chris' Hou…" at bounding box center [491, 292] width 268 height 28
select select "56052"
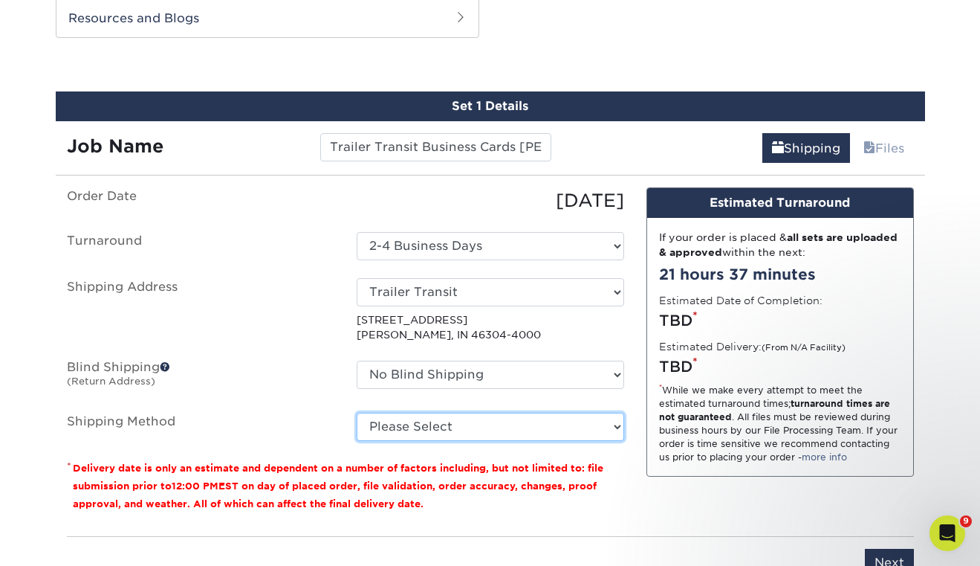
click at [431, 421] on select "Please Select UPS Ground (+$14.52) UPS 3 Day Select (+$17.49) UPS 2nd Day Air (…" at bounding box center [491, 426] width 268 height 28
select select "03"
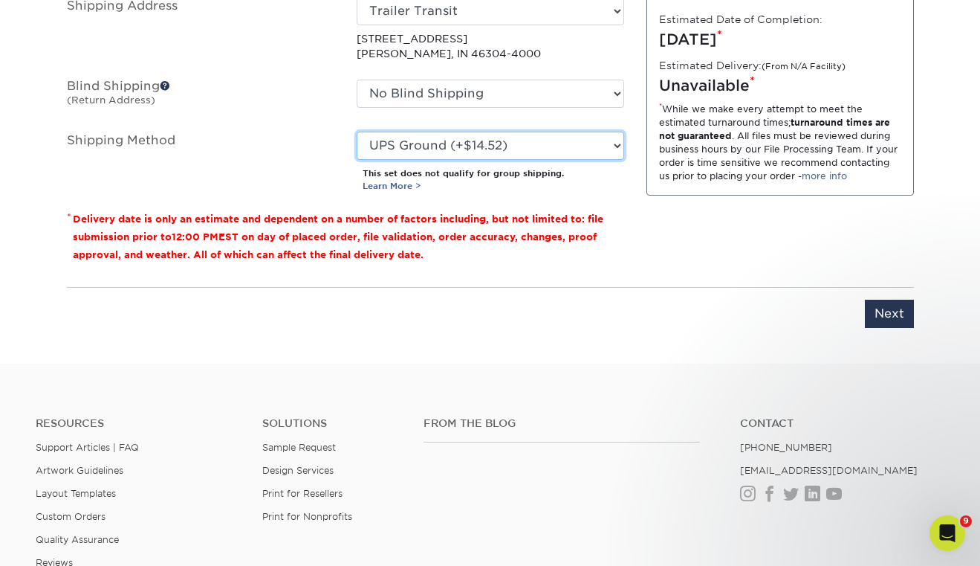
scroll to position [1045, 0]
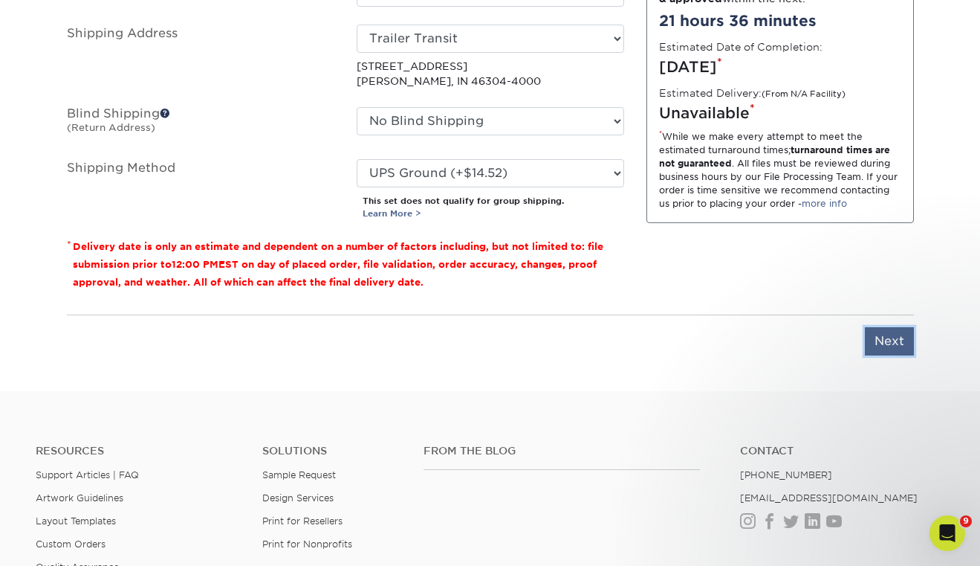
click at [898, 339] on input "Next" at bounding box center [889, 341] width 49 height 28
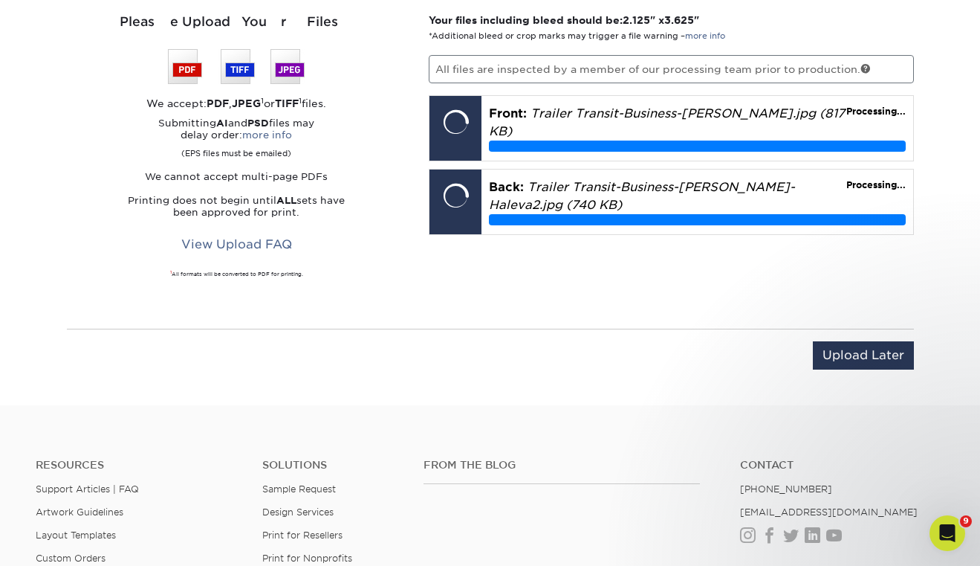
scroll to position [953, 0]
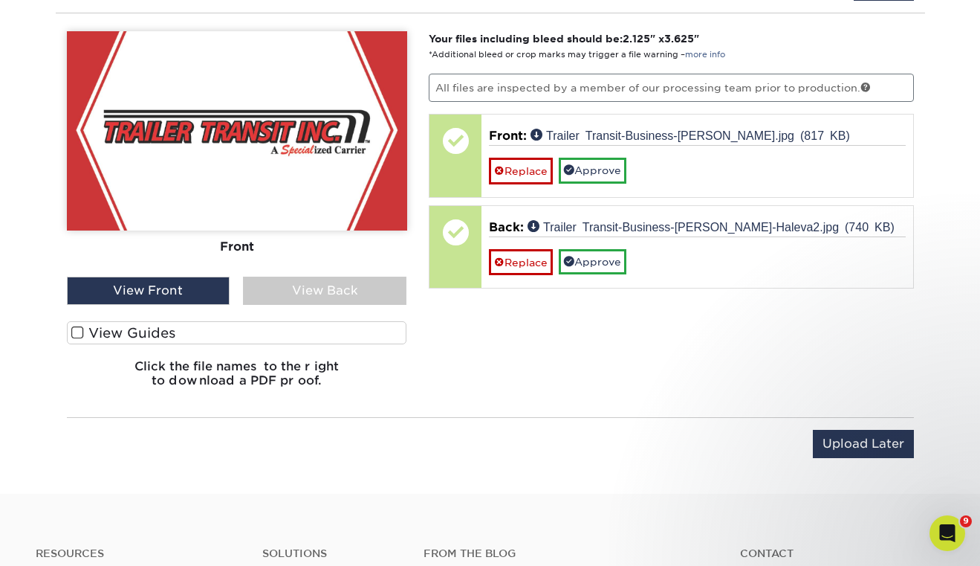
click at [330, 335] on label "View Guides" at bounding box center [237, 332] width 340 height 23
click at [0, 0] on input "View Guides" at bounding box center [0, 0] width 0 height 0
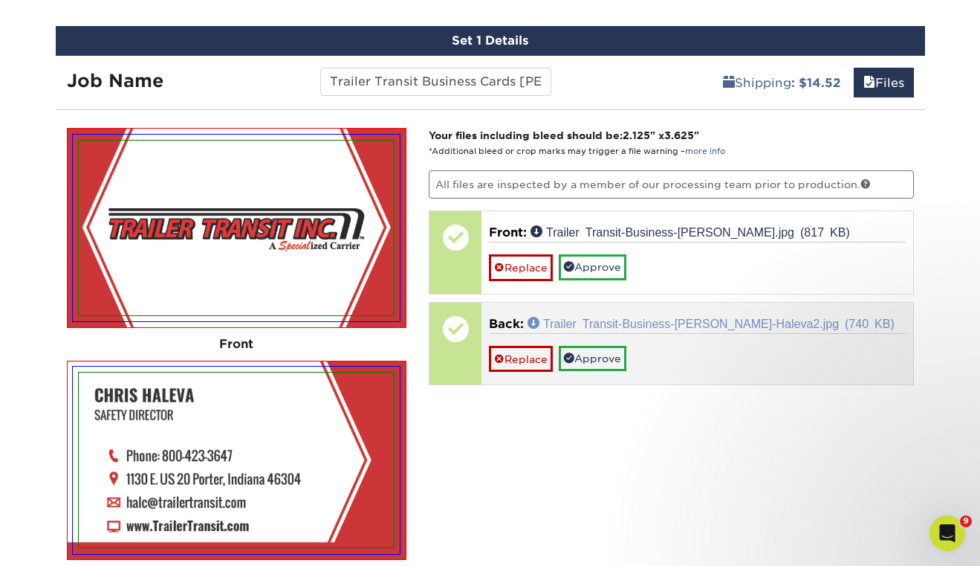
scroll to position [860, 0]
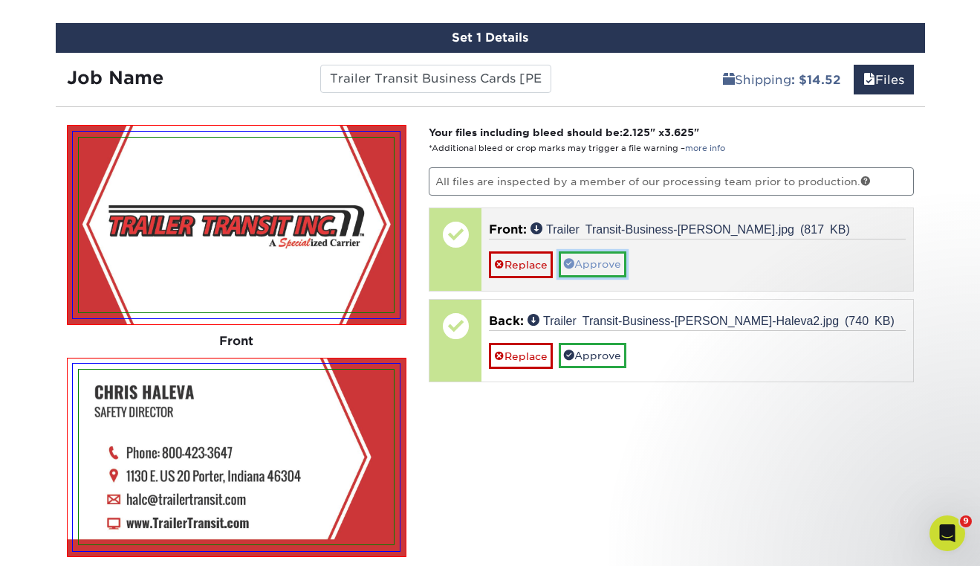
click at [609, 270] on link "Approve" at bounding box center [593, 263] width 68 height 25
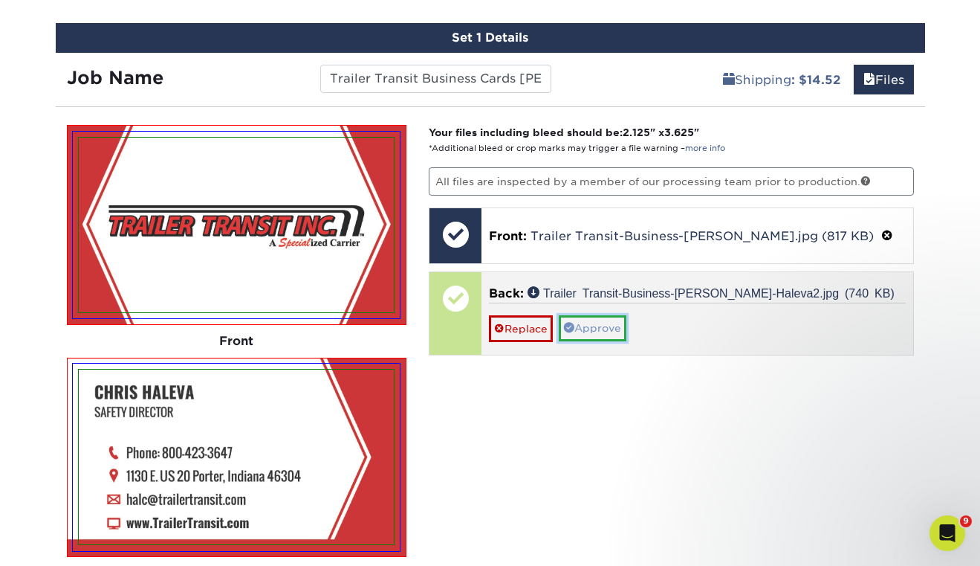
click at [612, 333] on link "Approve" at bounding box center [593, 327] width 68 height 25
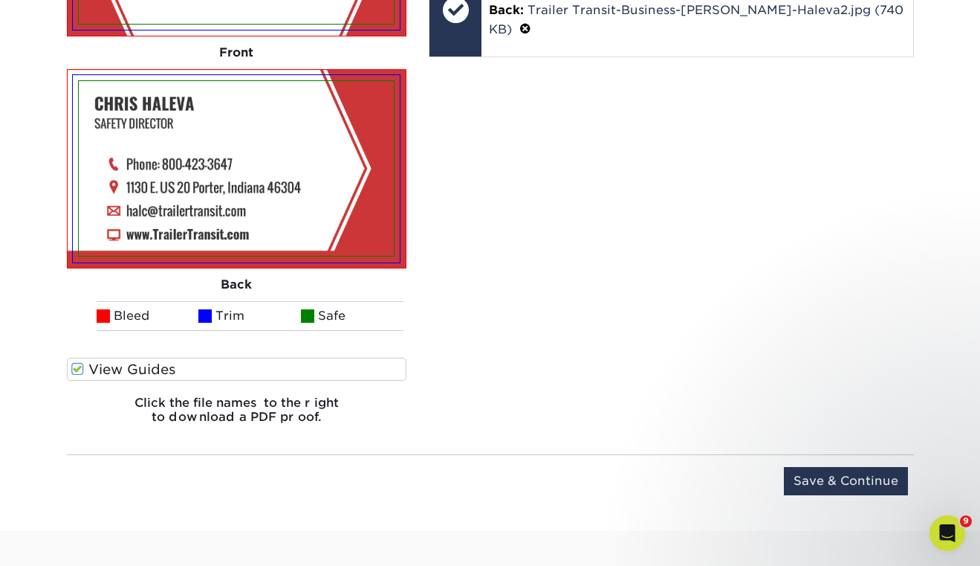
scroll to position [1158, 0]
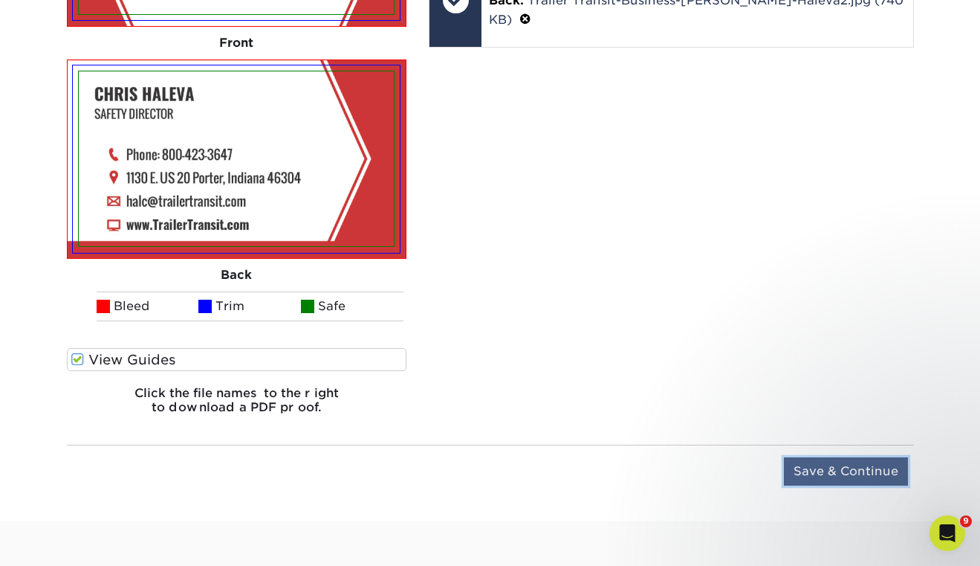
click at [868, 470] on input "Save & Continue" at bounding box center [846, 471] width 124 height 28
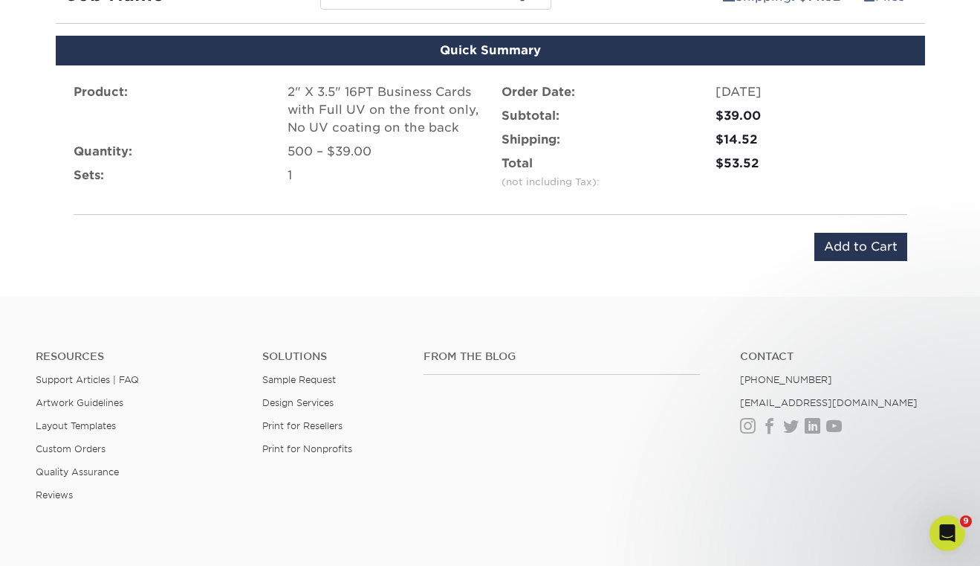
scroll to position [942, 0]
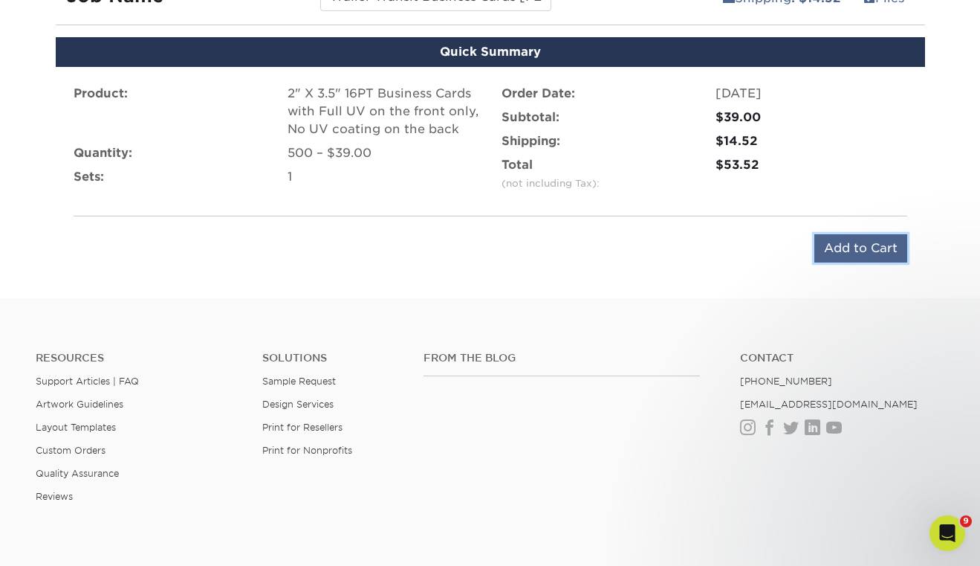
click at [861, 244] on input "Add to Cart" at bounding box center [860, 248] width 93 height 28
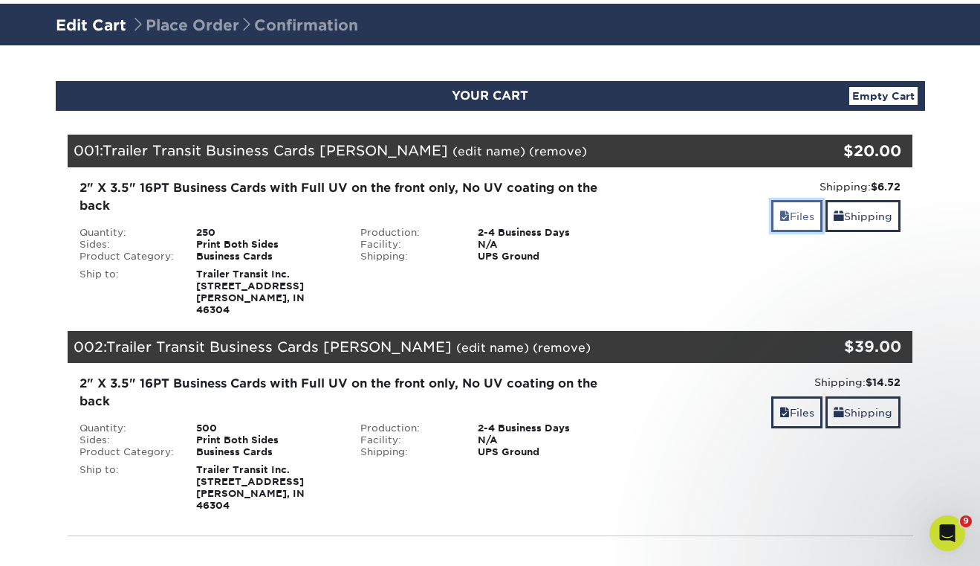
click at [792, 219] on link "Files" at bounding box center [796, 216] width 51 height 32
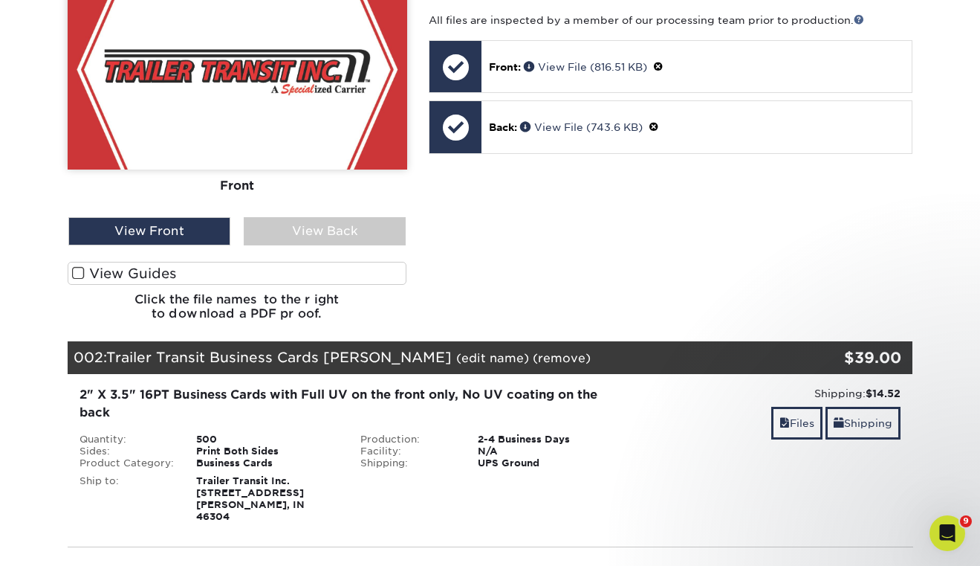
scroll to position [482, 0]
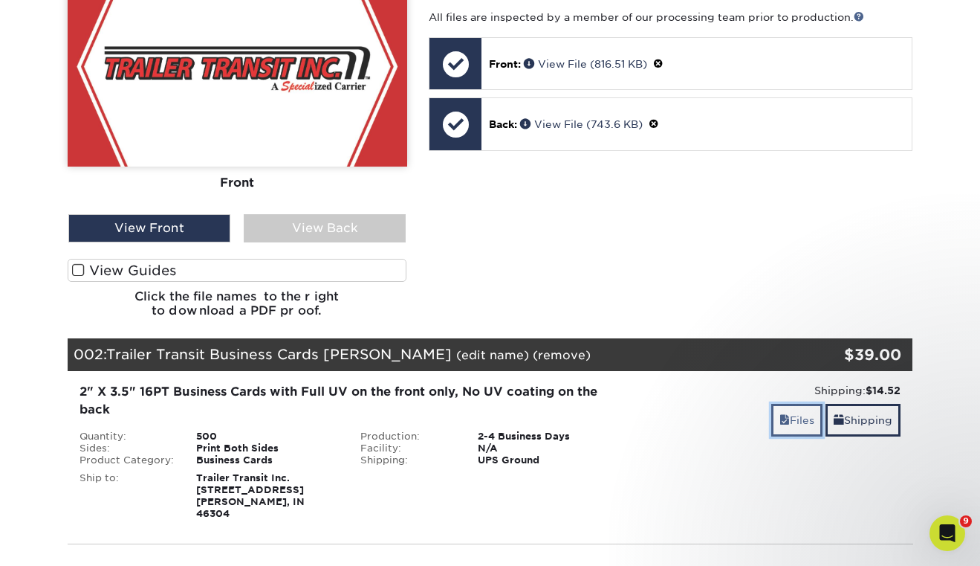
click at [783, 414] on span at bounding box center [785, 420] width 10 height 12
click at [337, 259] on label "View Guides" at bounding box center [238, 270] width 340 height 23
click at [0, 0] on input "View Guides" at bounding box center [0, 0] width 0 height 0
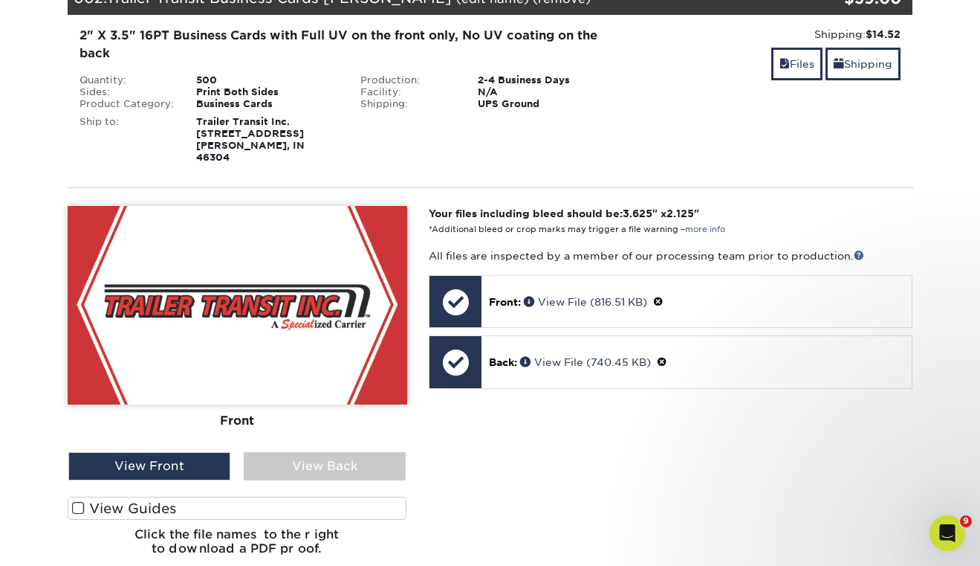
scroll to position [1094, 0]
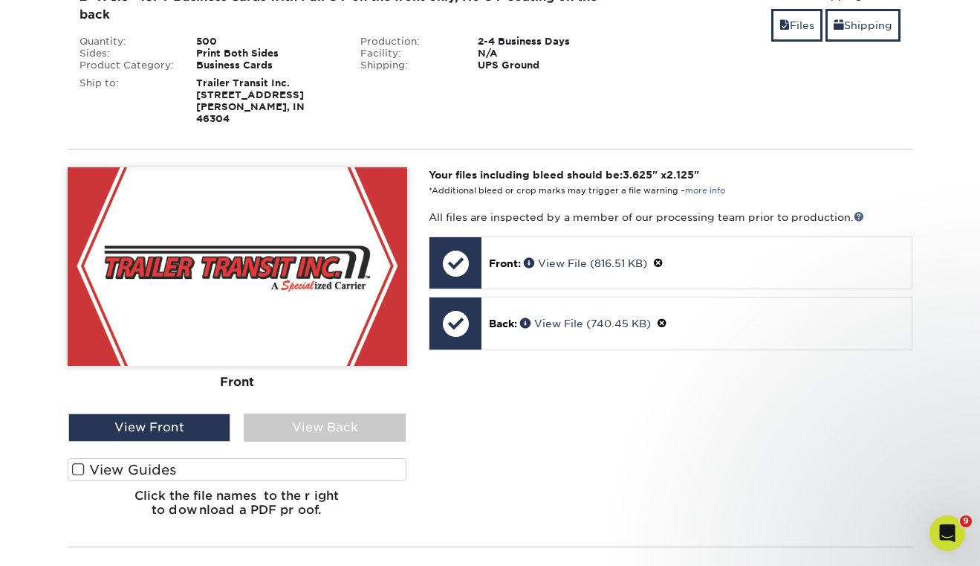
click at [276, 458] on label "View Guides" at bounding box center [238, 469] width 340 height 23
click at [0, 0] on input "View Guides" at bounding box center [0, 0] width 0 height 0
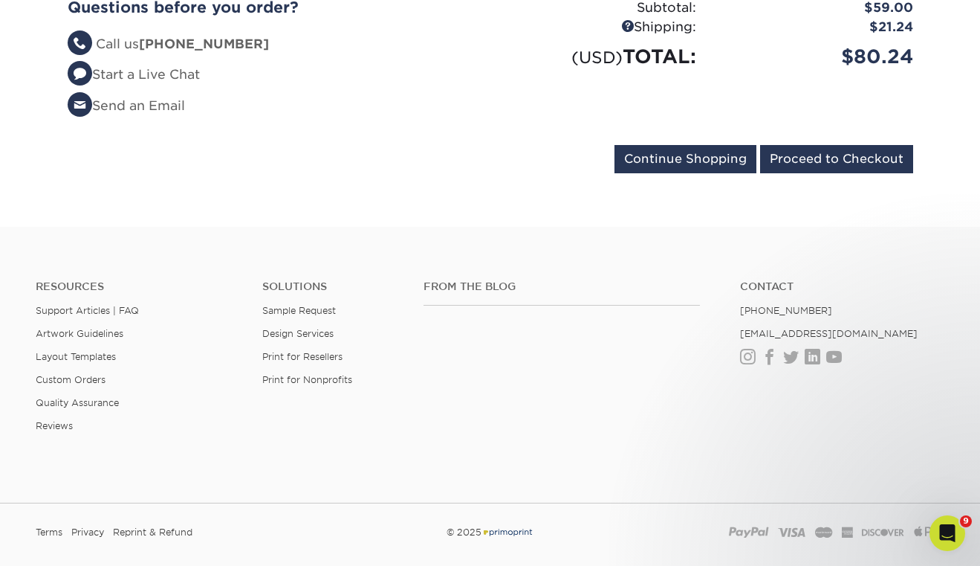
scroll to position [1893, 0]
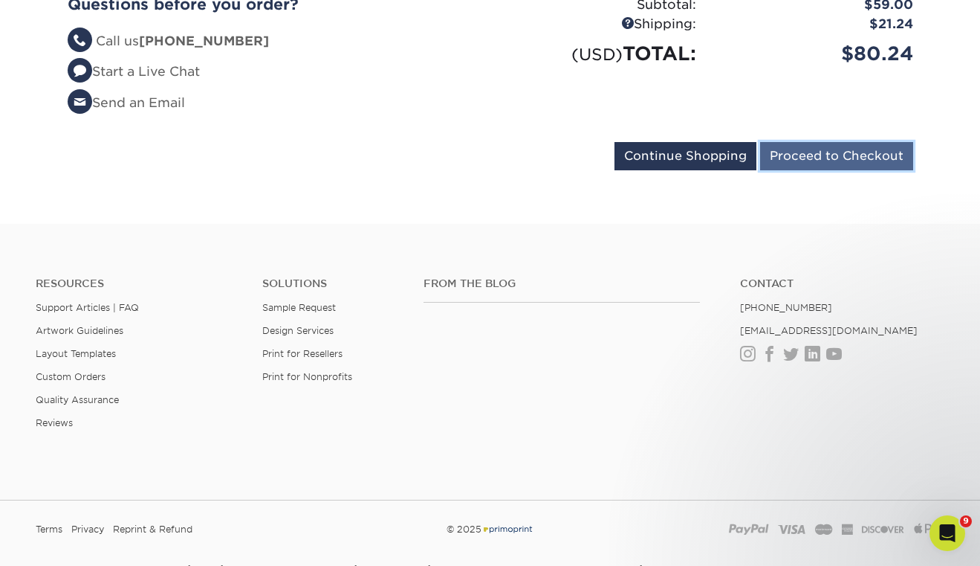
click at [860, 142] on input "Proceed to Checkout" at bounding box center [836, 156] width 153 height 28
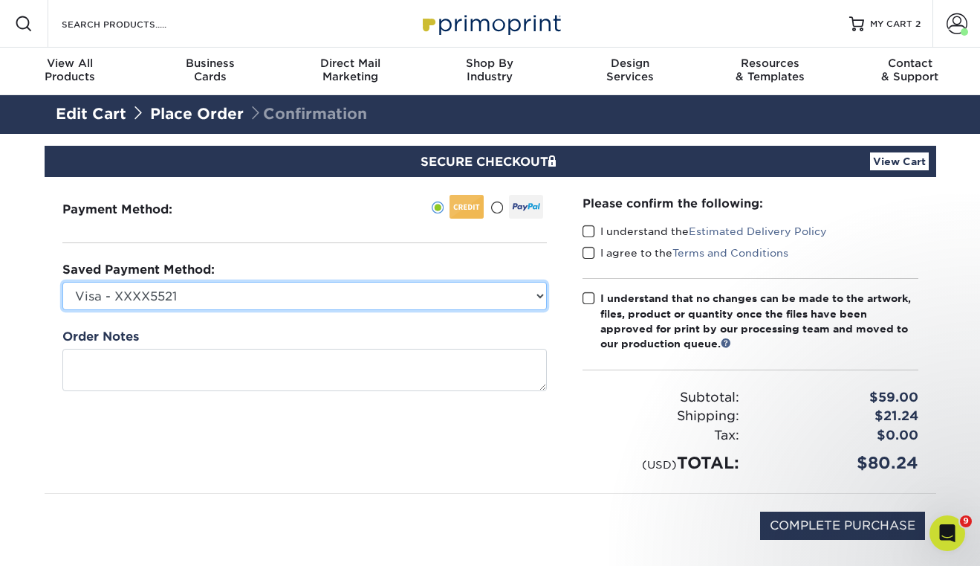
click at [325, 297] on select "Visa - XXXX5521 MasterCard - XXXX0318 American Express - XXXX3029 Visa - XXXX67…" at bounding box center [304, 296] width 485 height 28
select select "58952"
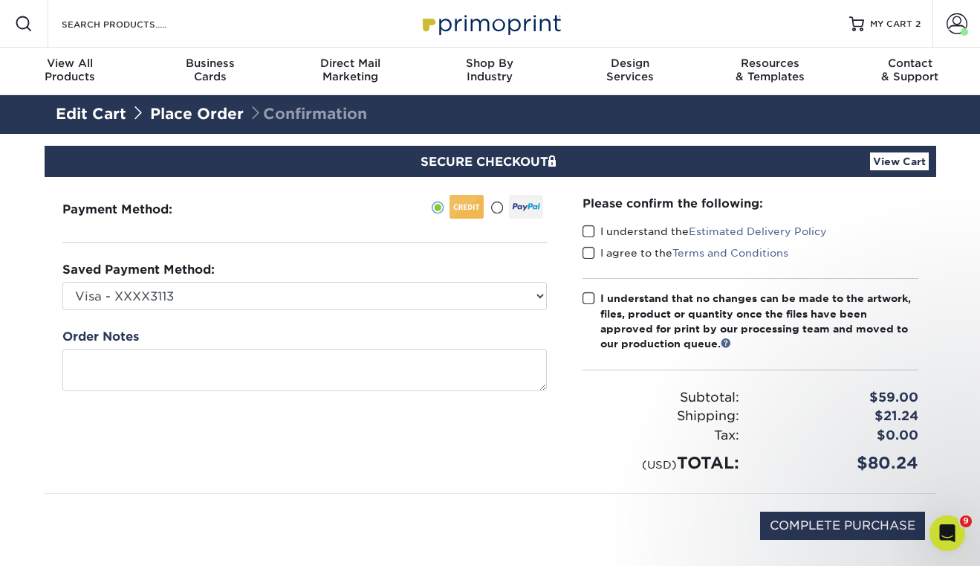
click at [591, 227] on span at bounding box center [589, 231] width 13 height 14
click at [0, 0] on input "I understand the Estimated Delivery Policy" at bounding box center [0, 0] width 0 height 0
click at [589, 253] on span at bounding box center [589, 253] width 13 height 14
click at [0, 0] on input "I agree to the Terms and Conditions" at bounding box center [0, 0] width 0 height 0
click at [910, 21] on span "MY CART" at bounding box center [891, 24] width 42 height 13
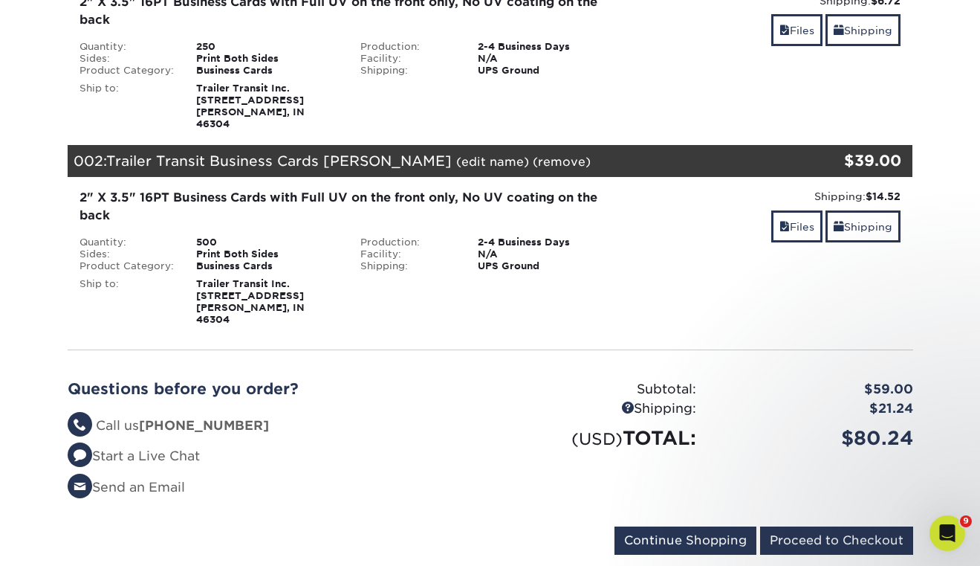
scroll to position [282, 0]
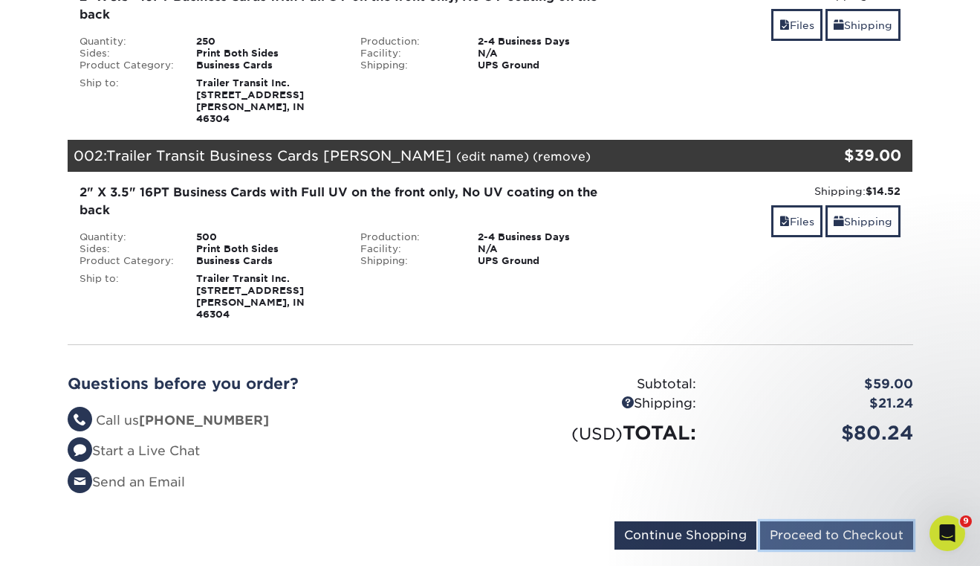
click at [849, 521] on input "Proceed to Checkout" at bounding box center [836, 535] width 153 height 28
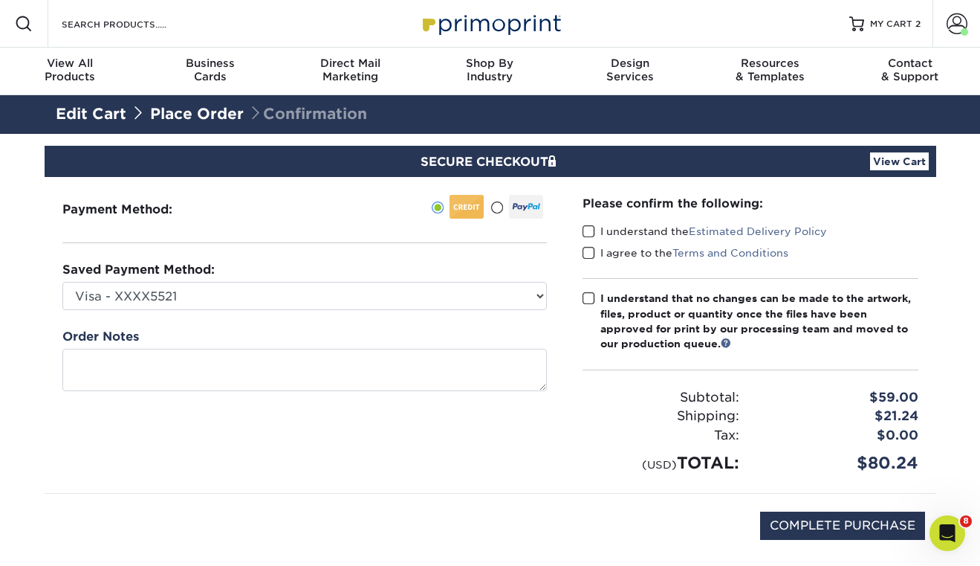
click at [897, 166] on link "View Cart" at bounding box center [899, 161] width 59 height 18
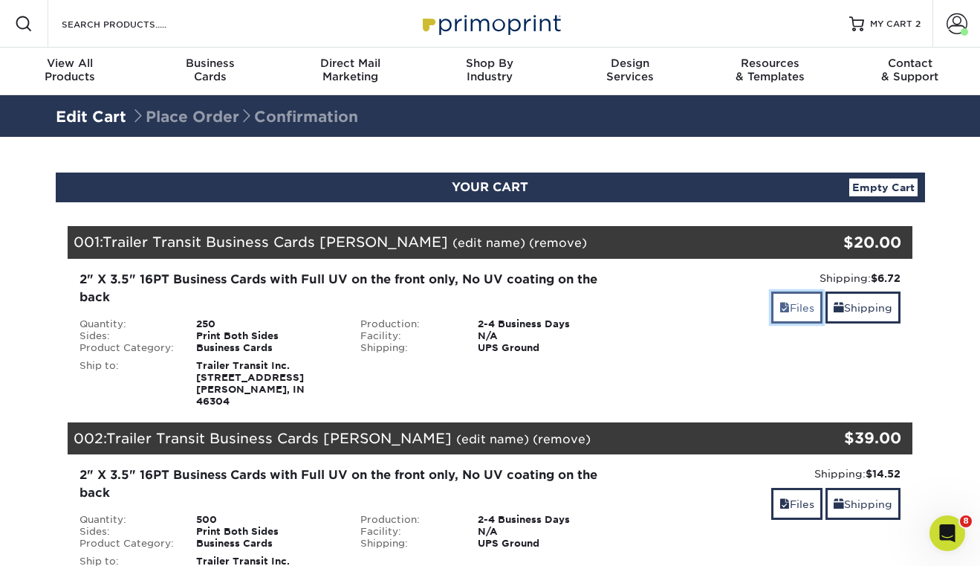
click at [790, 298] on link "Files" at bounding box center [796, 307] width 51 height 32
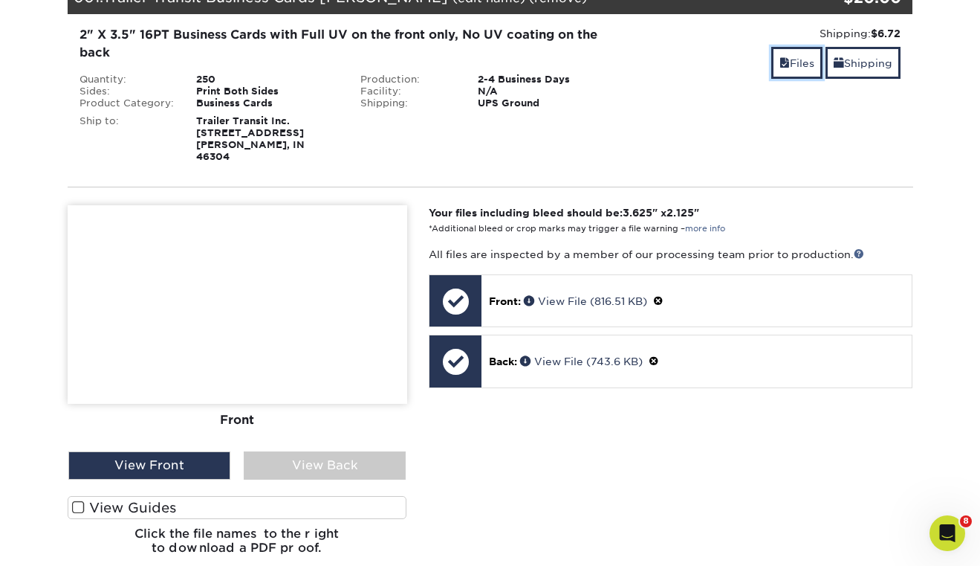
scroll to position [409, 0]
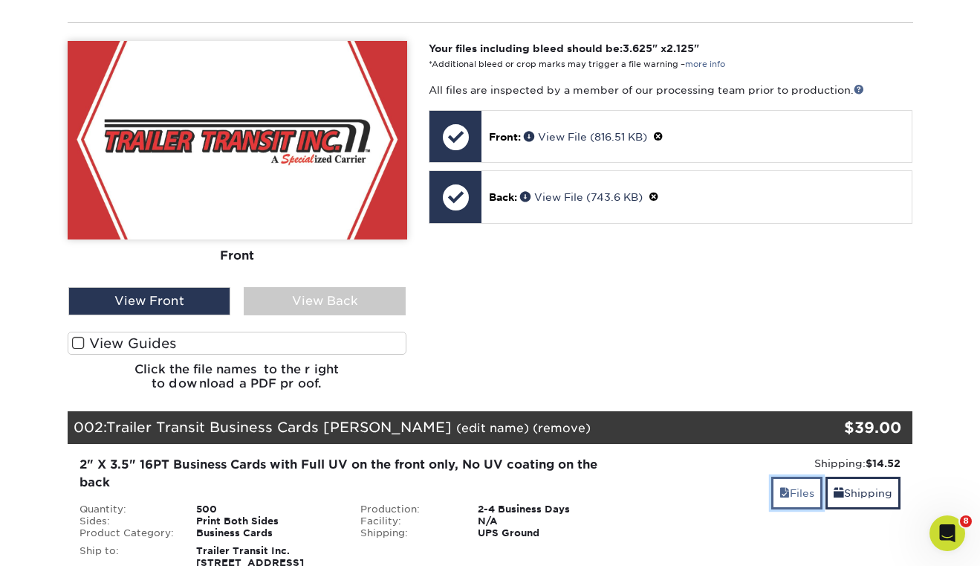
click at [782, 487] on span at bounding box center [785, 493] width 10 height 12
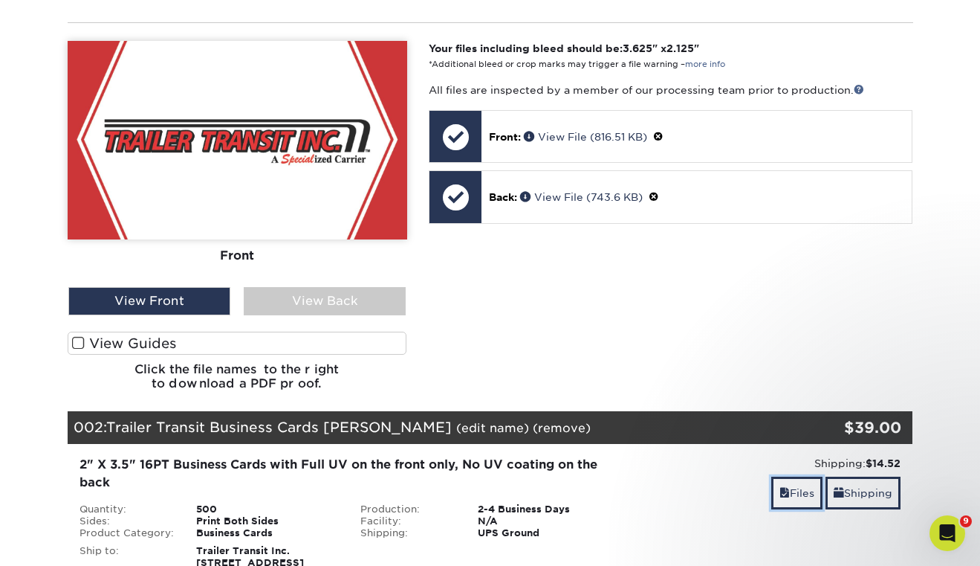
scroll to position [0, 0]
click at [201, 331] on label "View Guides" at bounding box center [238, 342] width 340 height 23
click at [0, 0] on input "View Guides" at bounding box center [0, 0] width 0 height 0
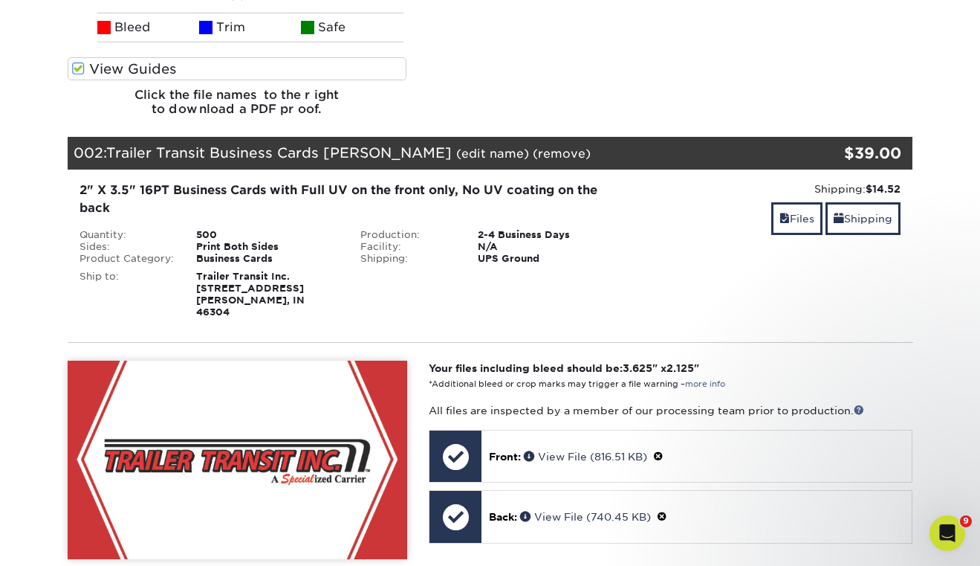
scroll to position [1052, 0]
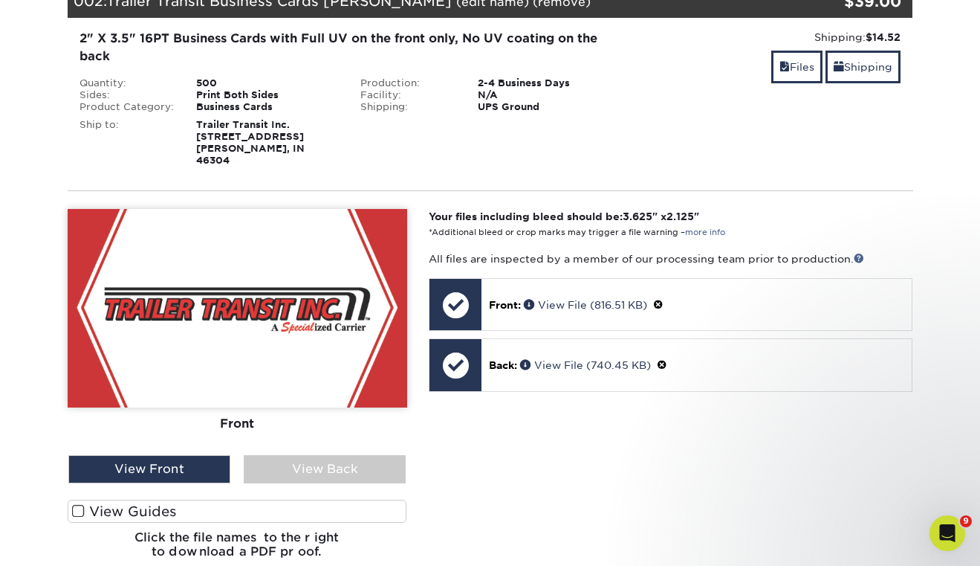
click at [210, 499] on label "View Guides" at bounding box center [238, 510] width 340 height 23
click at [0, 0] on input "View Guides" at bounding box center [0, 0] width 0 height 0
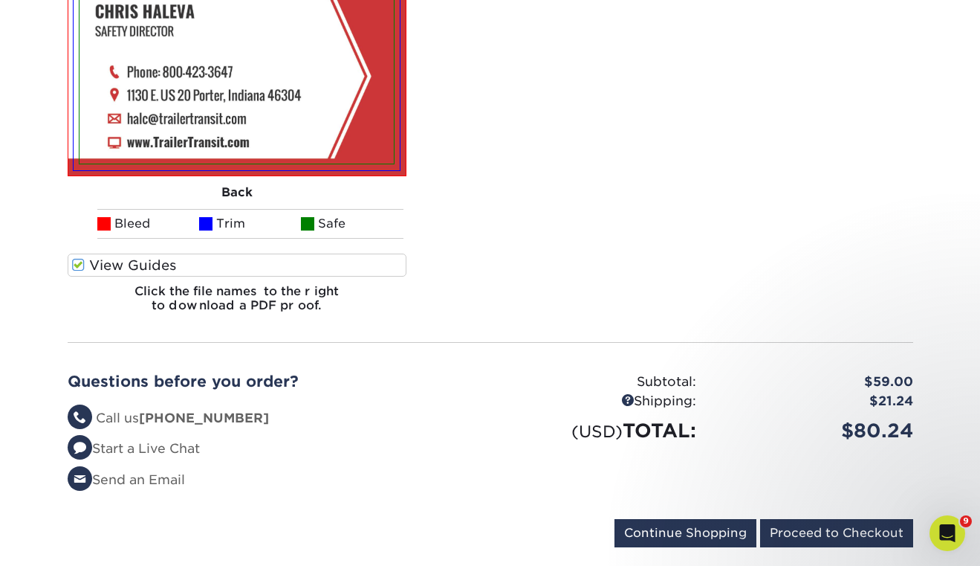
scroll to position [1532, 0]
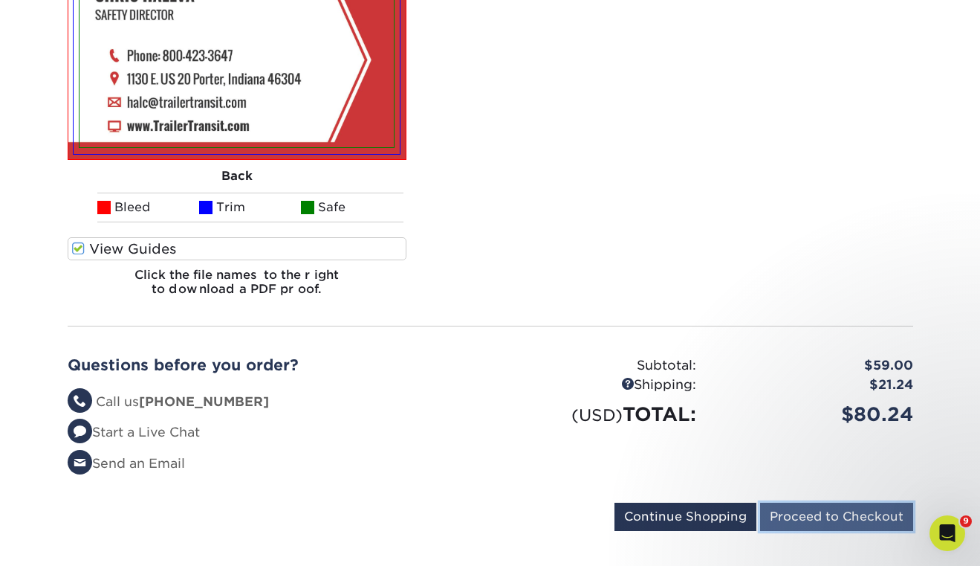
click at [809, 502] on input "Proceed to Checkout" at bounding box center [836, 516] width 153 height 28
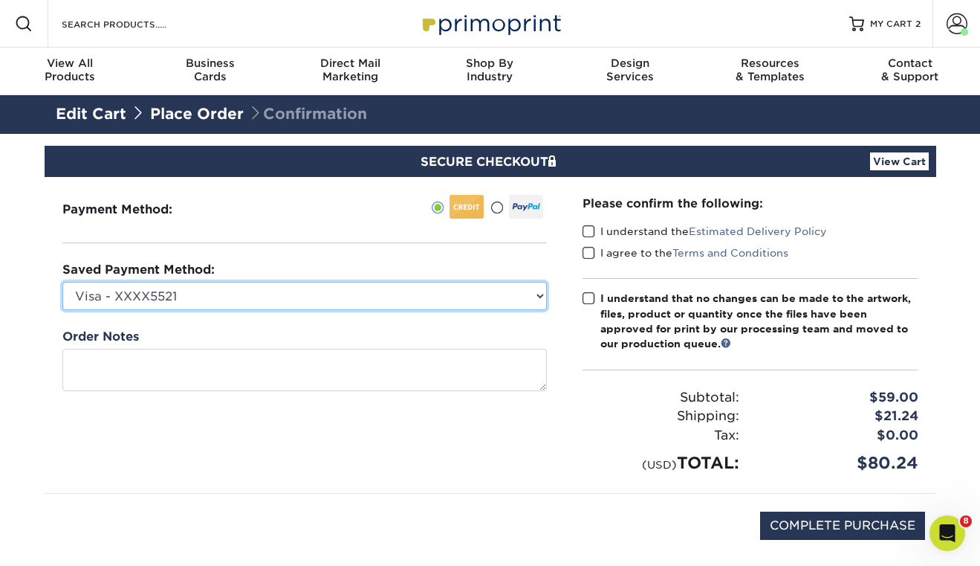
click at [427, 292] on select "Visa - XXXX5521 MasterCard - XXXX0318 American Express - XXXX3029 Visa - XXXX67…" at bounding box center [304, 296] width 485 height 28
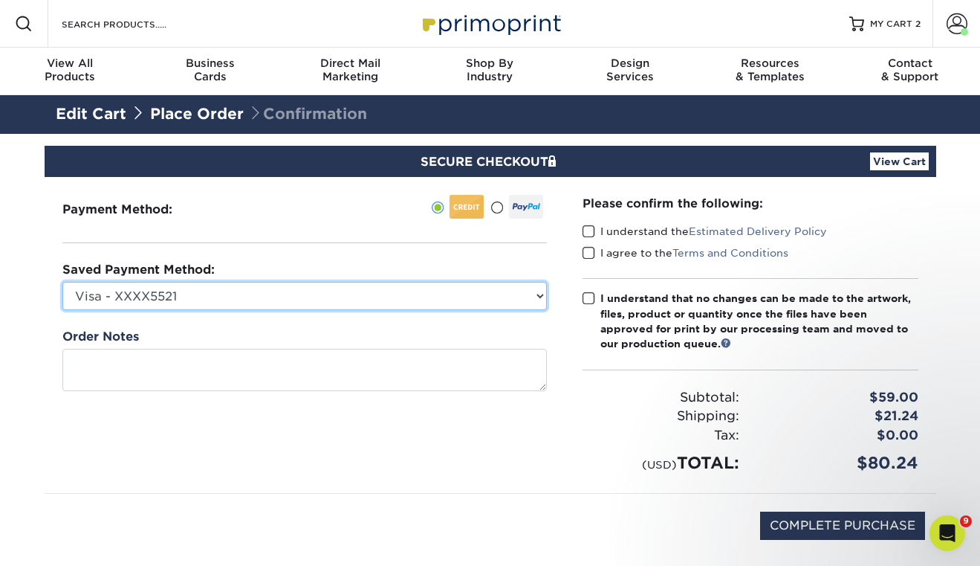
select select "64586"
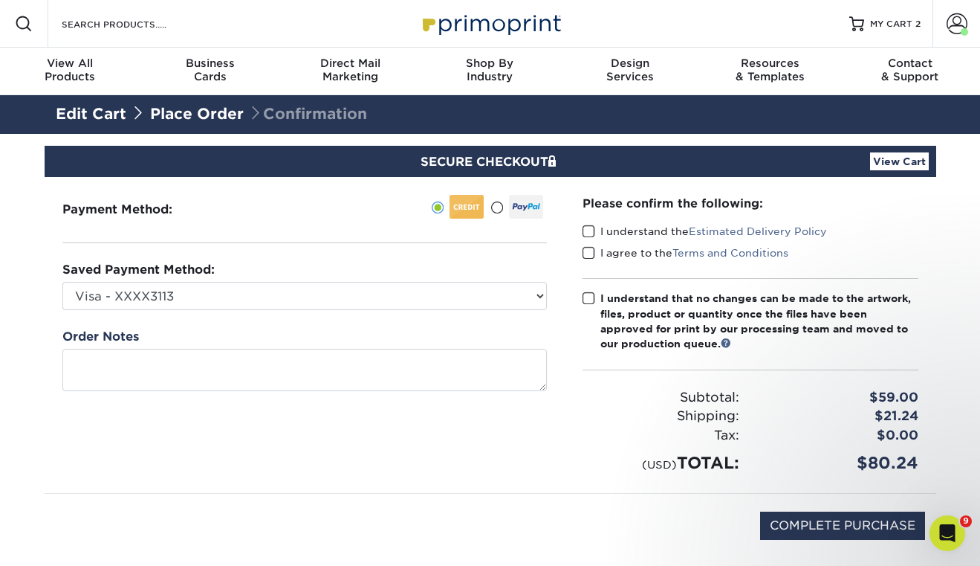
click at [587, 227] on span at bounding box center [589, 231] width 13 height 14
click at [0, 0] on input "I understand the Estimated Delivery Policy" at bounding box center [0, 0] width 0 height 0
click at [589, 255] on span at bounding box center [589, 253] width 13 height 14
click at [0, 0] on input "I agree to the Terms and Conditions" at bounding box center [0, 0] width 0 height 0
click at [590, 298] on span at bounding box center [589, 298] width 13 height 14
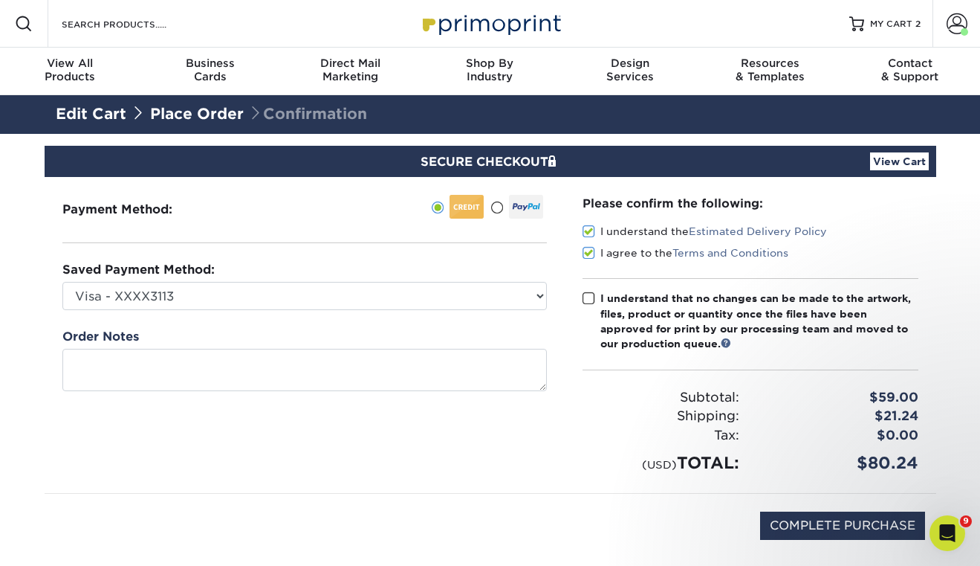
click at [0, 0] on input "I understand that no changes can be made to the artwork, files, product or quan…" at bounding box center [0, 0] width 0 height 0
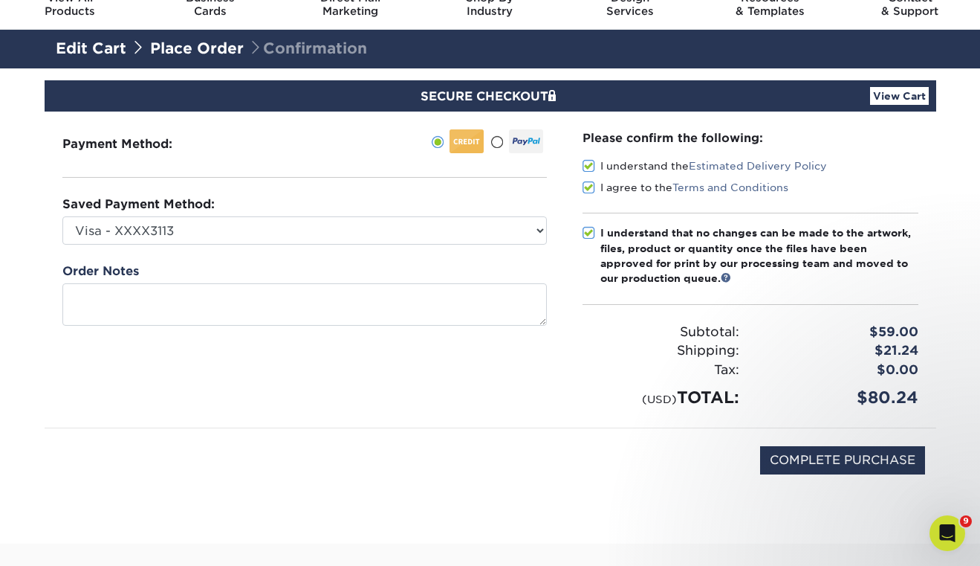
scroll to position [77, 0]
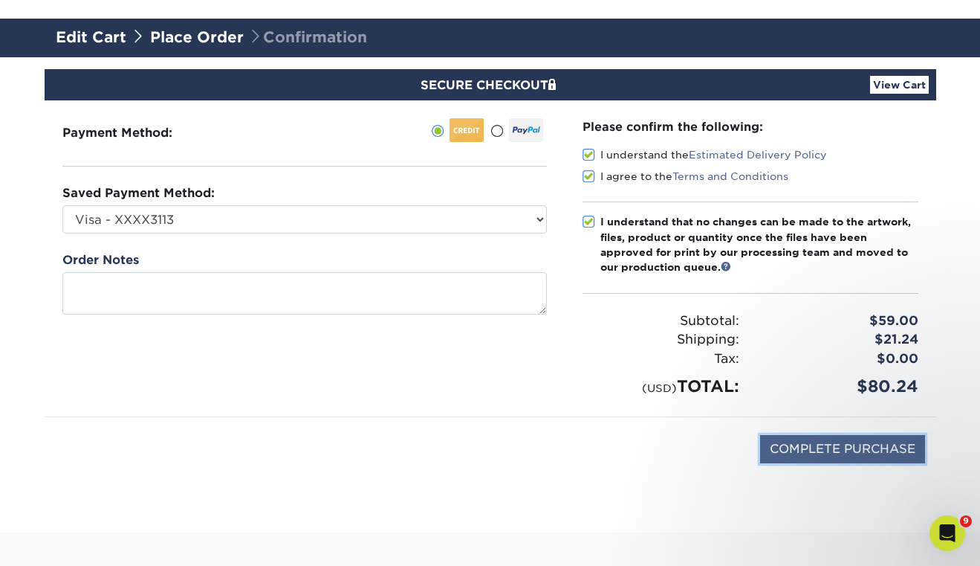
click at [777, 450] on input "COMPLETE PURCHASE" at bounding box center [842, 449] width 165 height 28
type input "PROCESSING, PLEASE WAIT..."
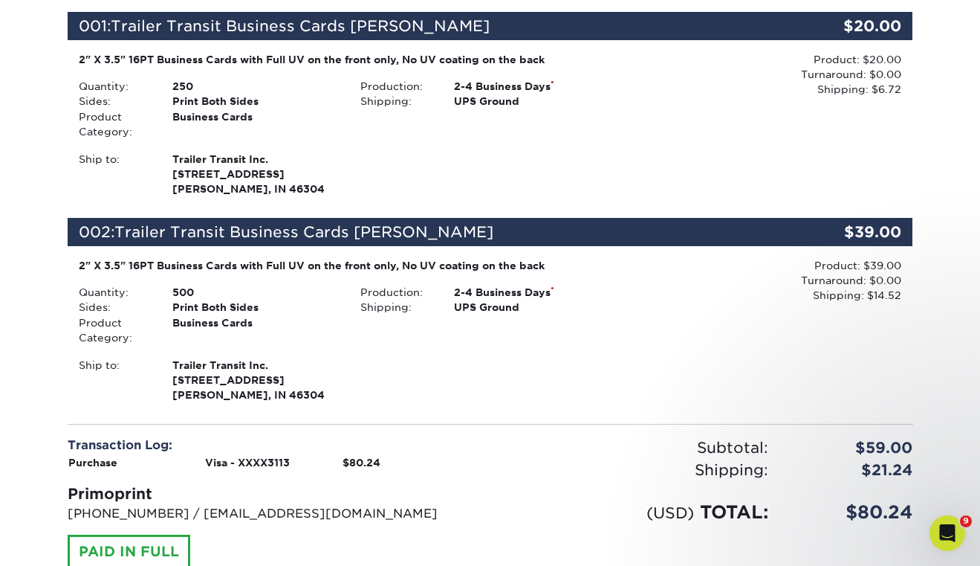
scroll to position [404, 0]
